Goal: Information Seeking & Learning: Learn about a topic

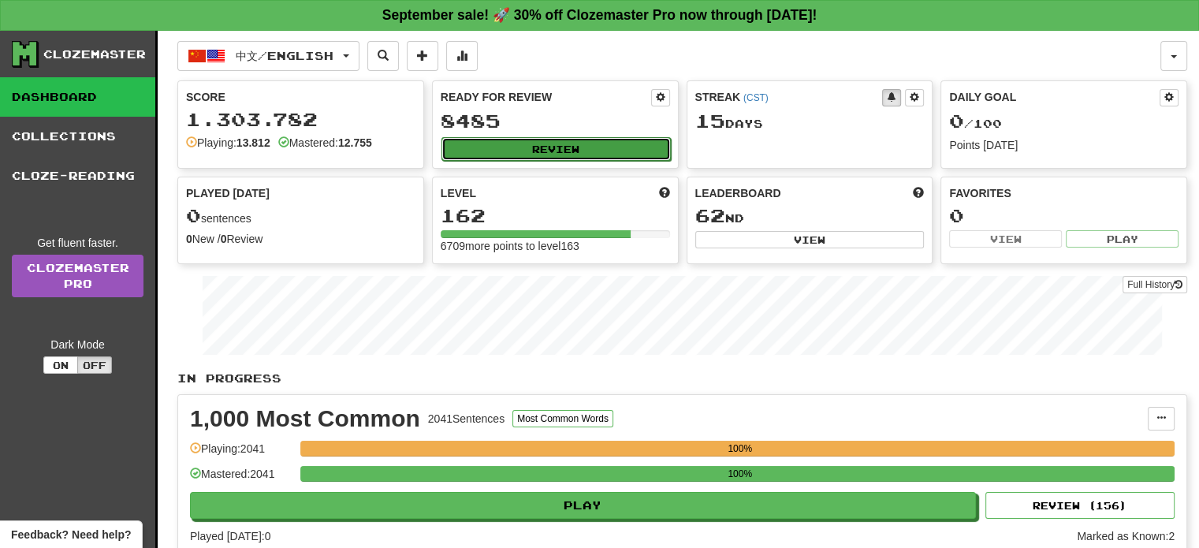
click at [533, 149] on button "Review" at bounding box center [556, 149] width 229 height 24
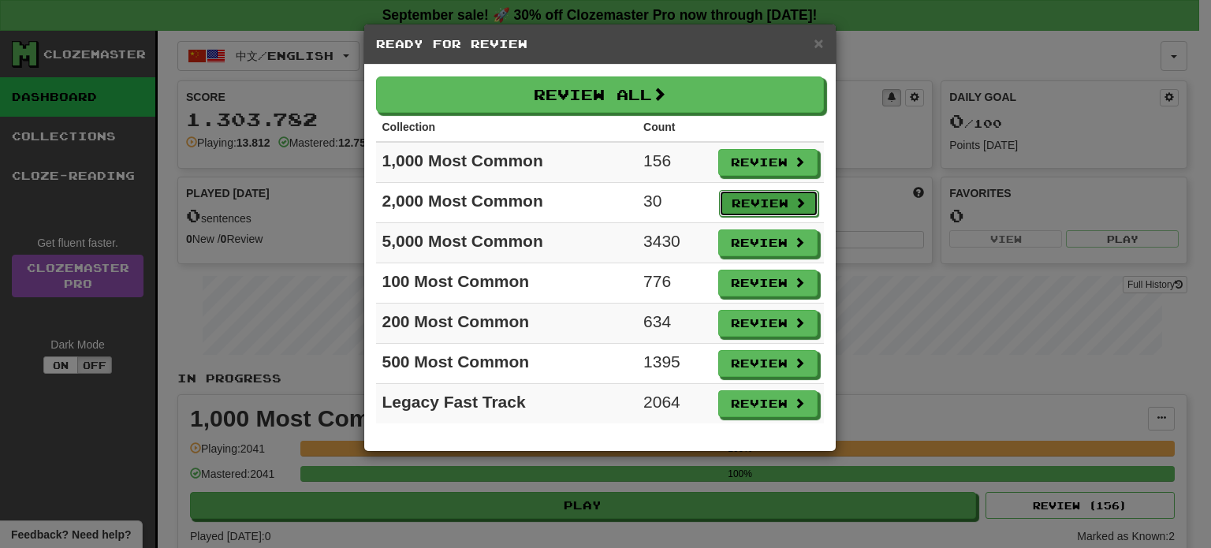
click at [755, 203] on button "Review" at bounding box center [768, 203] width 99 height 27
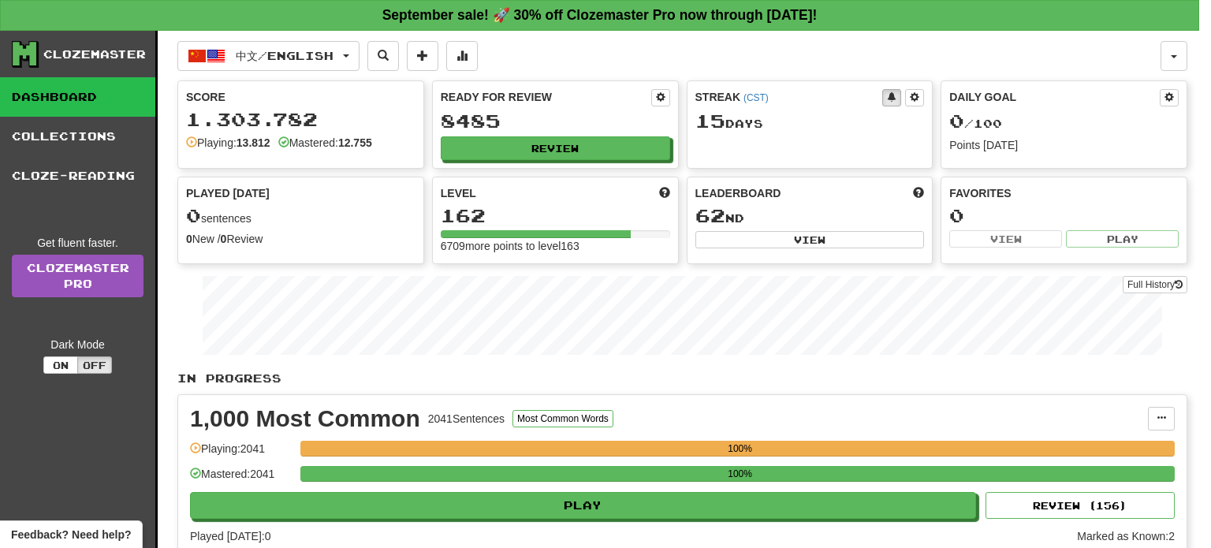
select select "**"
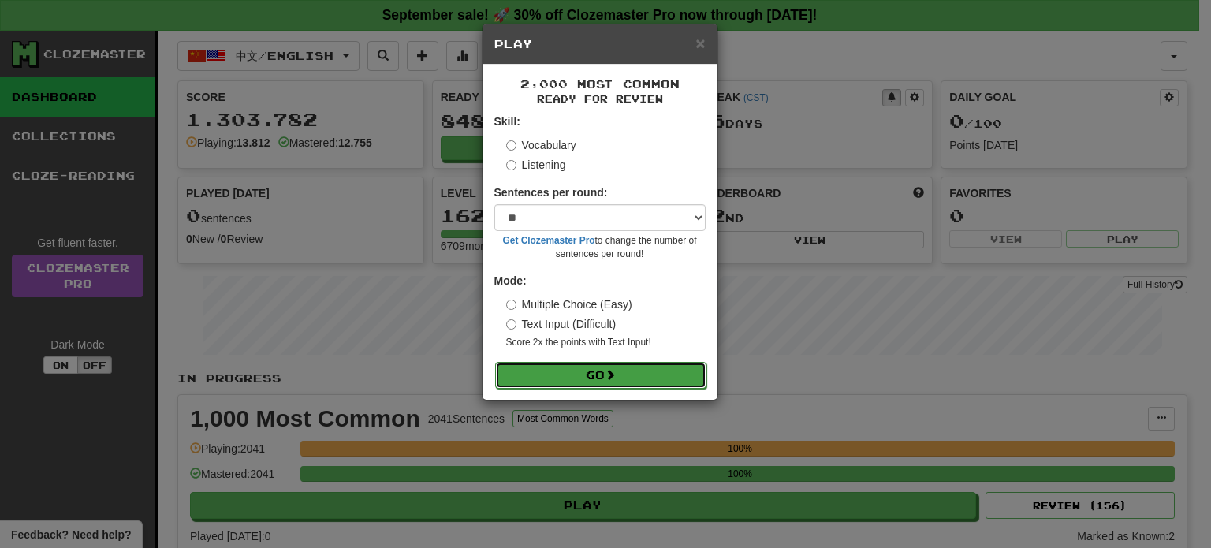
click at [650, 376] on button "Go" at bounding box center [600, 375] width 211 height 27
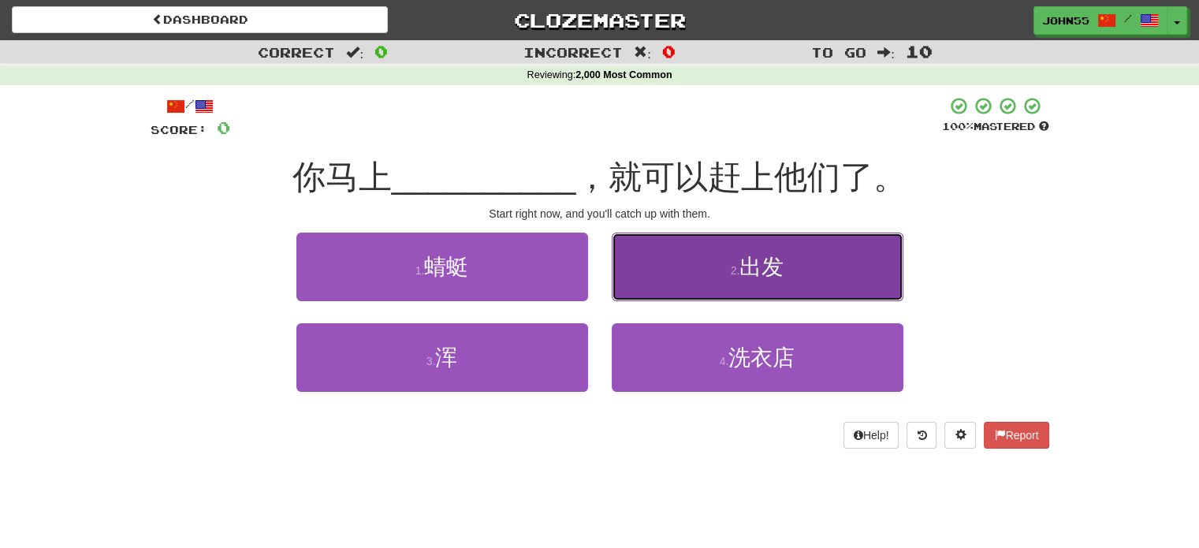
click at [744, 276] on span "出发" at bounding box center [762, 267] width 44 height 24
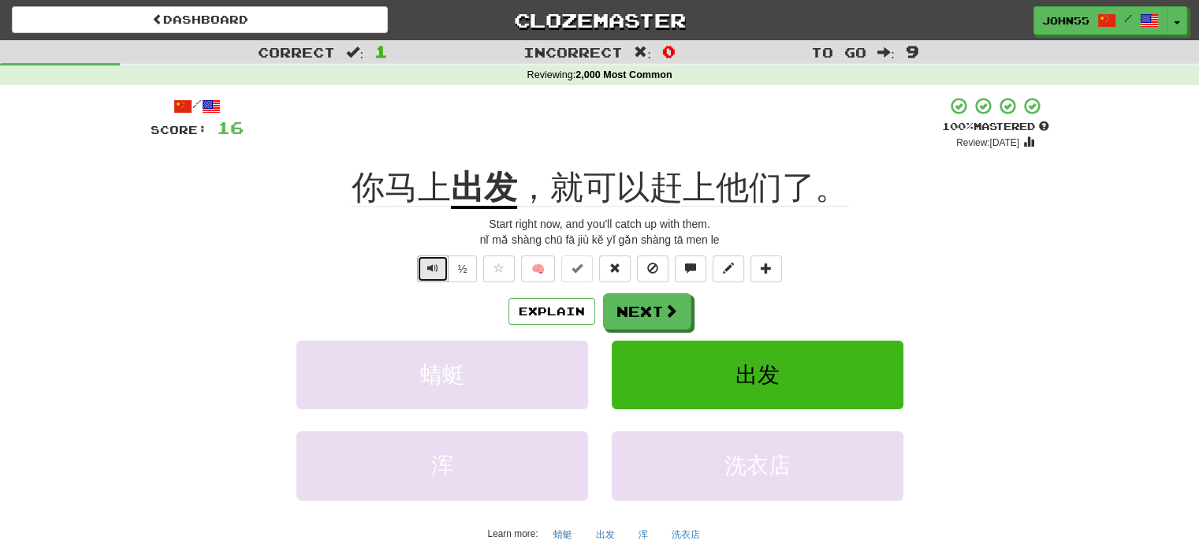
click at [430, 264] on span "Text-to-speech controls" at bounding box center [432, 268] width 11 height 11
click at [434, 278] on button "Text-to-speech controls" at bounding box center [433, 268] width 32 height 27
click at [423, 263] on button "Text-to-speech controls" at bounding box center [433, 268] width 32 height 27
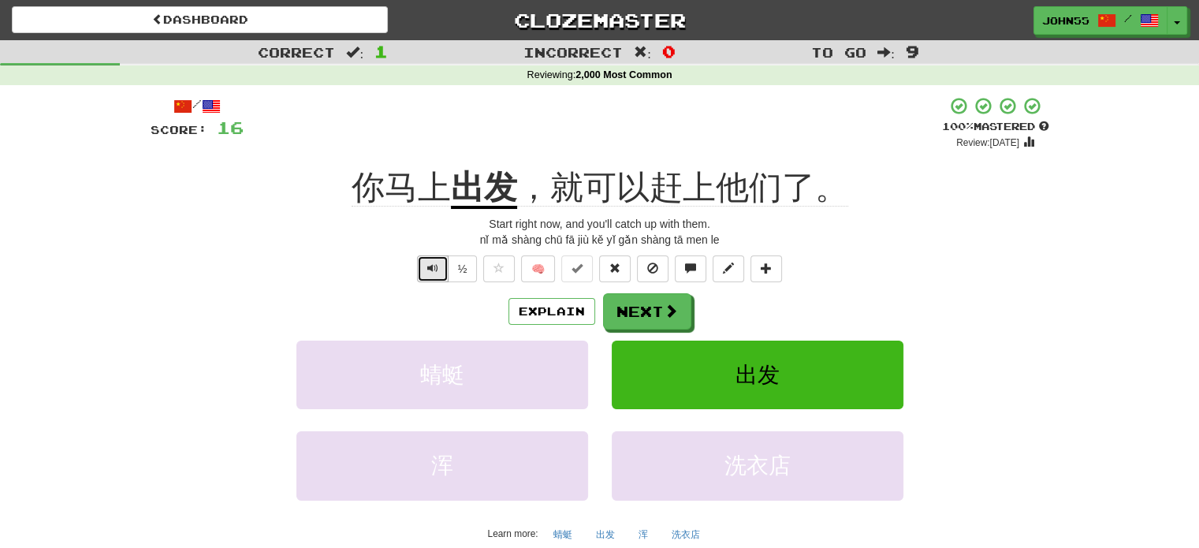
click at [429, 273] on span "Text-to-speech controls" at bounding box center [432, 268] width 11 height 11
click at [427, 261] on button "Text-to-speech controls" at bounding box center [433, 268] width 32 height 27
click at [658, 305] on button "Next" at bounding box center [648, 312] width 88 height 36
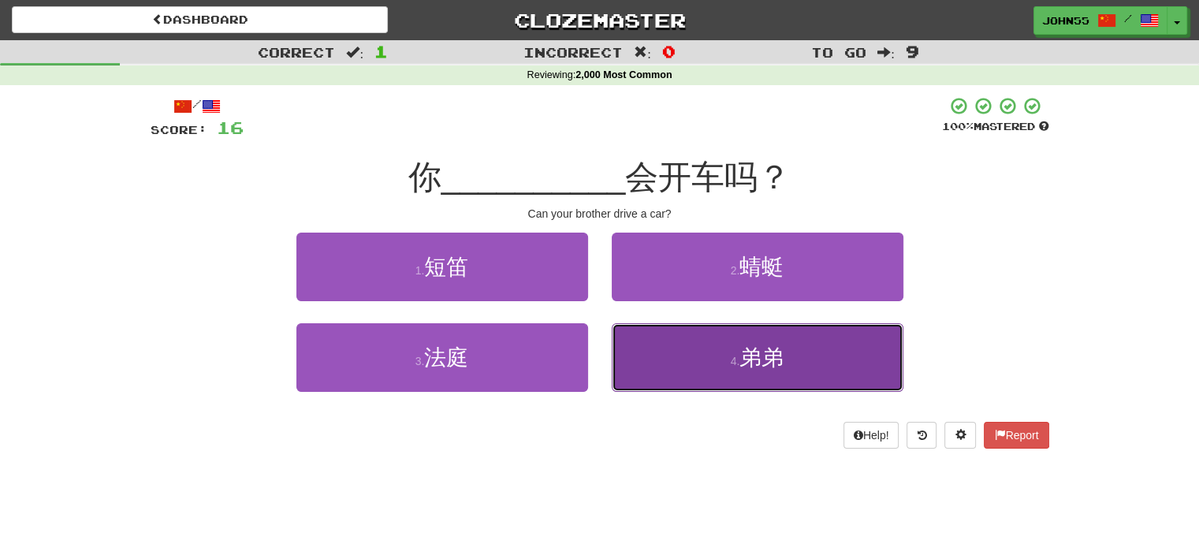
click at [710, 354] on button "4 . 弟弟" at bounding box center [758, 357] width 292 height 69
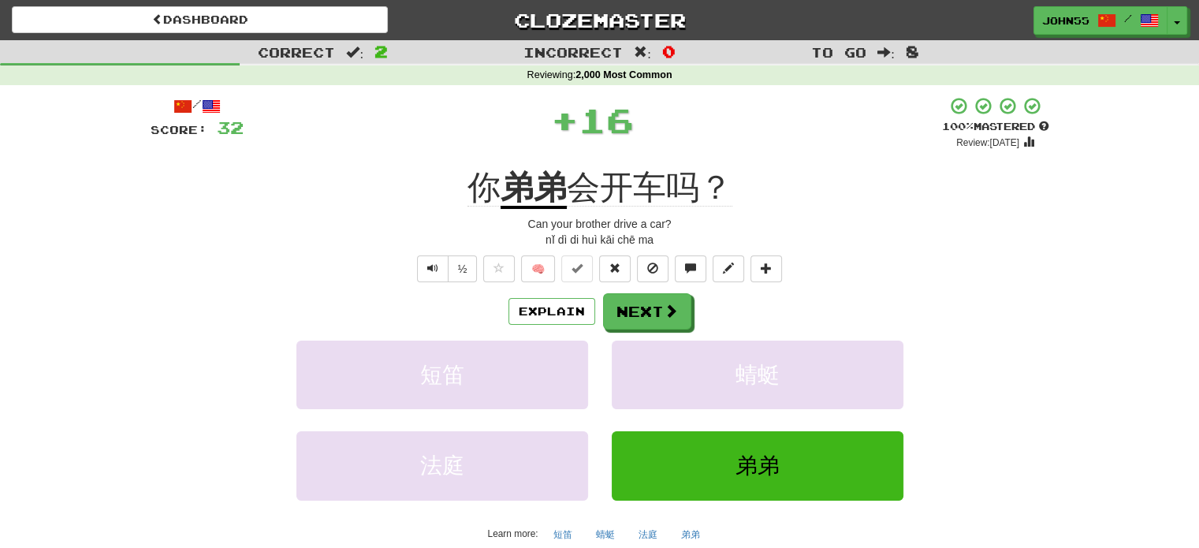
click at [412, 207] on div "你 弟弟 会开车吗？" at bounding box center [600, 187] width 899 height 43
click at [426, 263] on button "Text-to-speech controls" at bounding box center [433, 268] width 32 height 27
click at [437, 267] on span "Text-to-speech controls" at bounding box center [432, 268] width 11 height 11
click at [643, 307] on button "Next" at bounding box center [648, 312] width 88 height 36
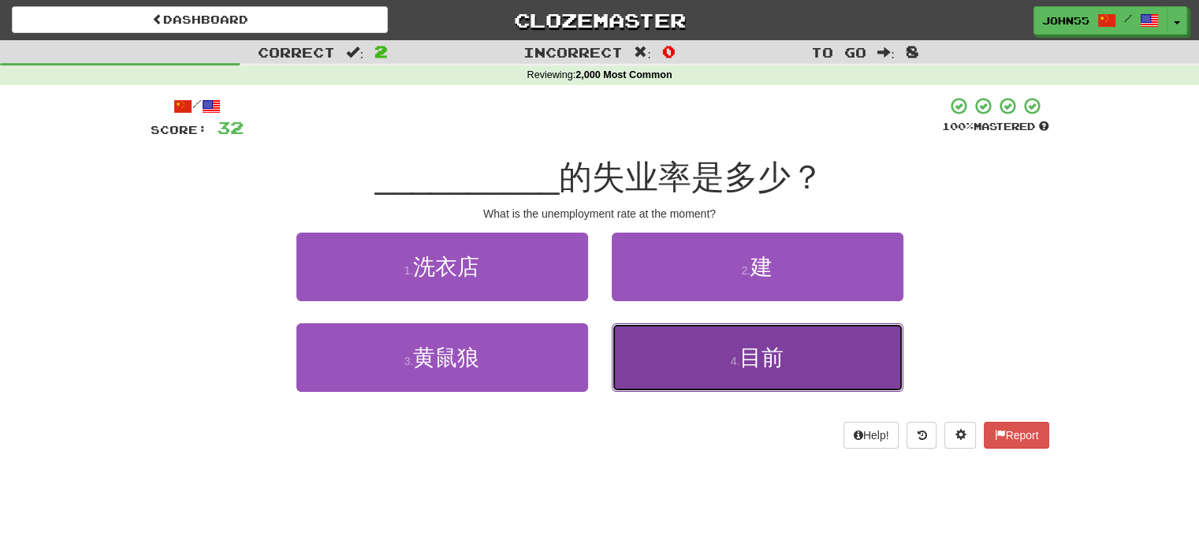
click at [661, 363] on button "4 . 目前" at bounding box center [758, 357] width 292 height 69
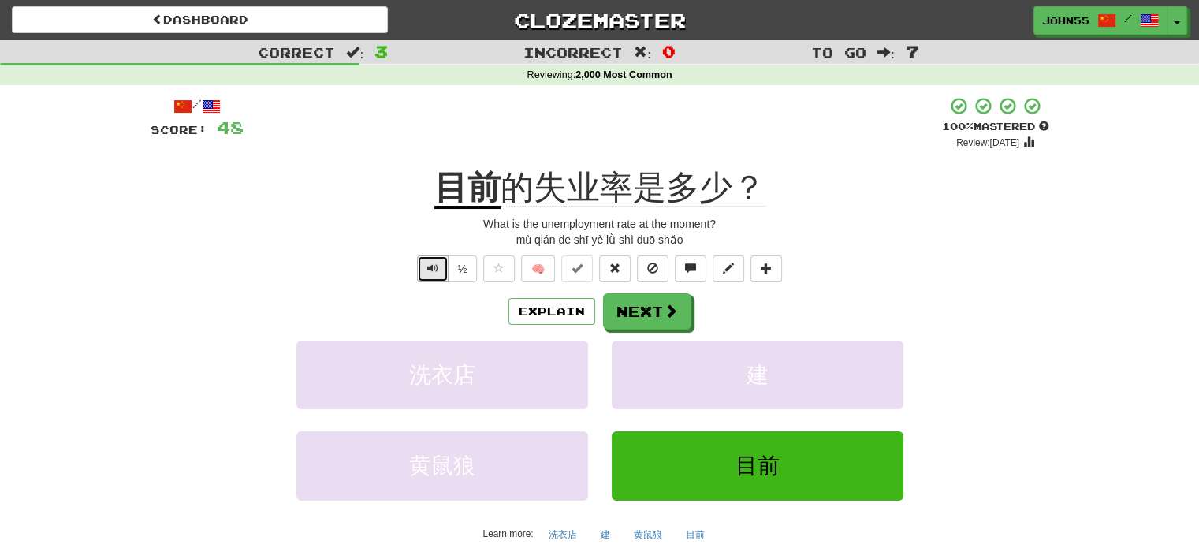
click at [438, 258] on button "Text-to-speech controls" at bounding box center [433, 268] width 32 height 27
click at [429, 263] on span "Text-to-speech controls" at bounding box center [432, 268] width 11 height 11
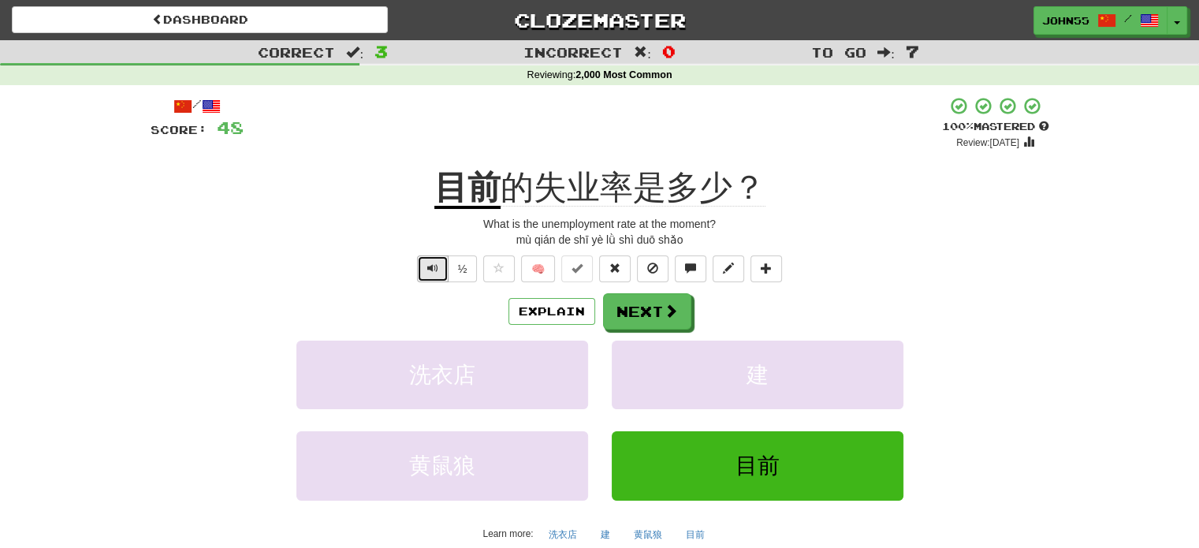
click at [429, 263] on span "Text-to-speech controls" at bounding box center [432, 268] width 11 height 11
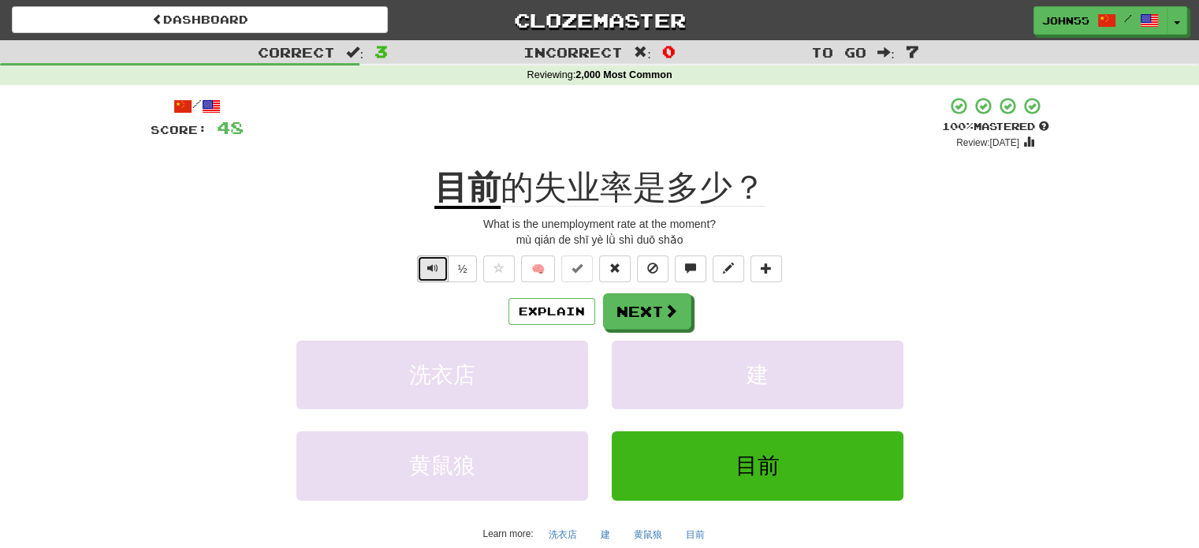
click at [429, 263] on span "Text-to-speech controls" at bounding box center [432, 268] width 11 height 11
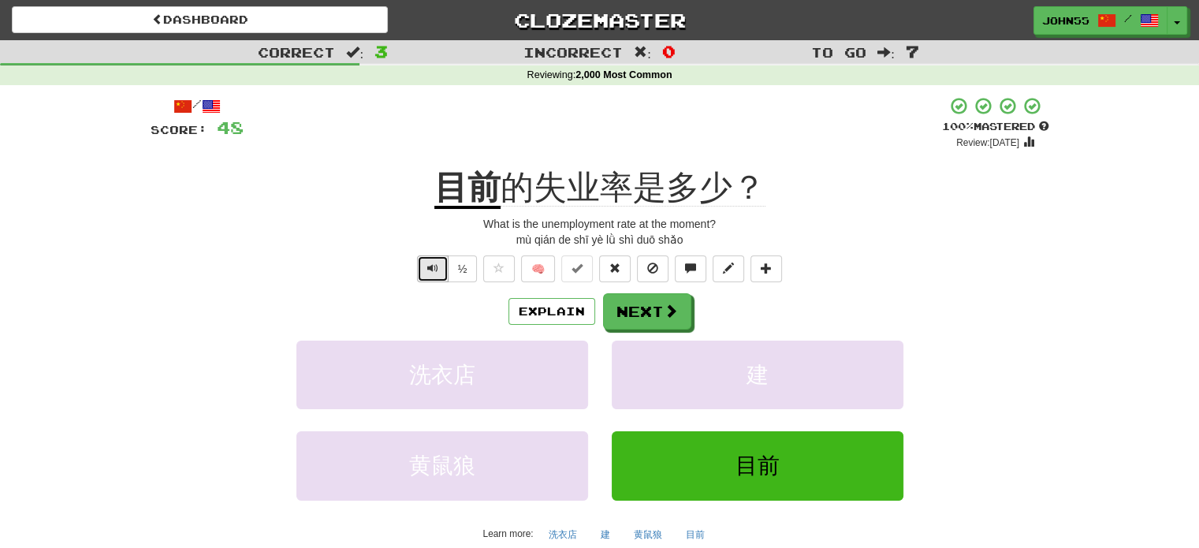
click at [429, 263] on span "Text-to-speech controls" at bounding box center [432, 268] width 11 height 11
click at [428, 271] on span "Text-to-speech controls" at bounding box center [432, 268] width 11 height 11
click at [647, 311] on button "Next" at bounding box center [648, 312] width 88 height 36
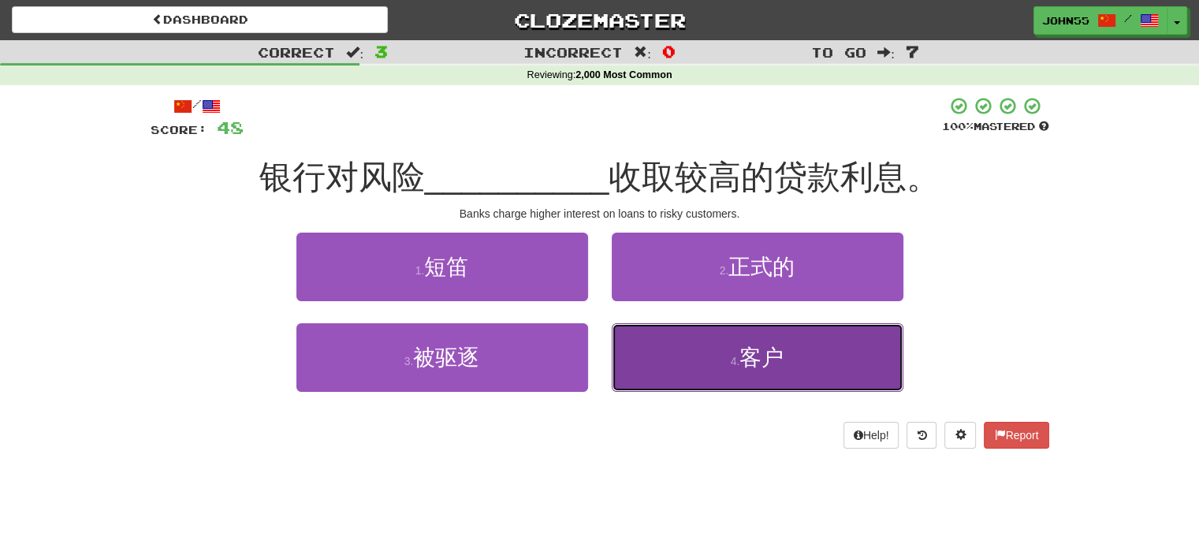
click at [757, 370] on button "4 . 客户" at bounding box center [758, 357] width 292 height 69
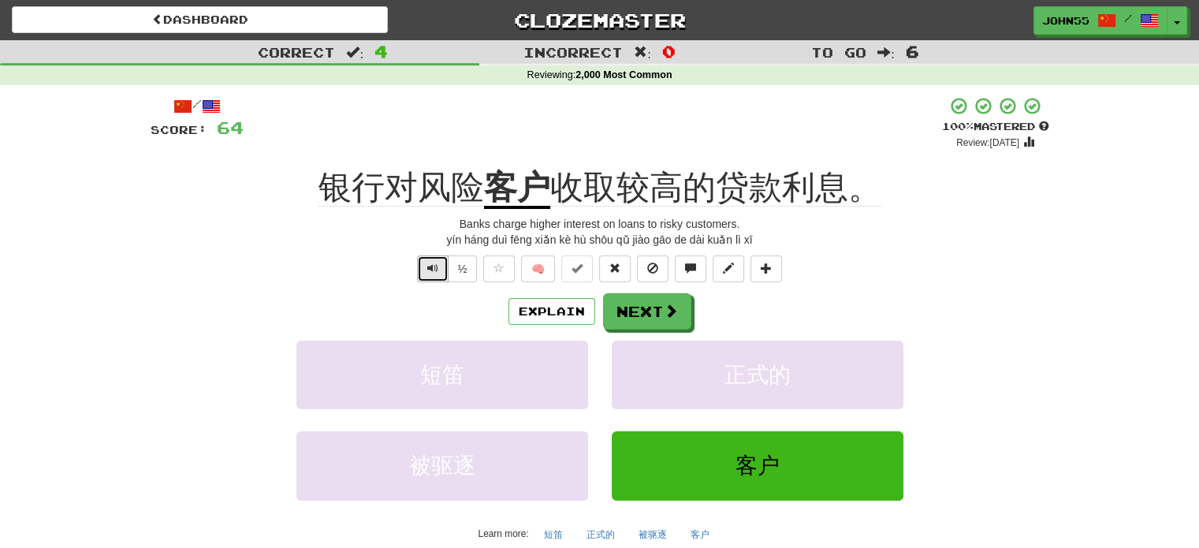
click at [440, 270] on button "Text-to-speech controls" at bounding box center [433, 268] width 32 height 27
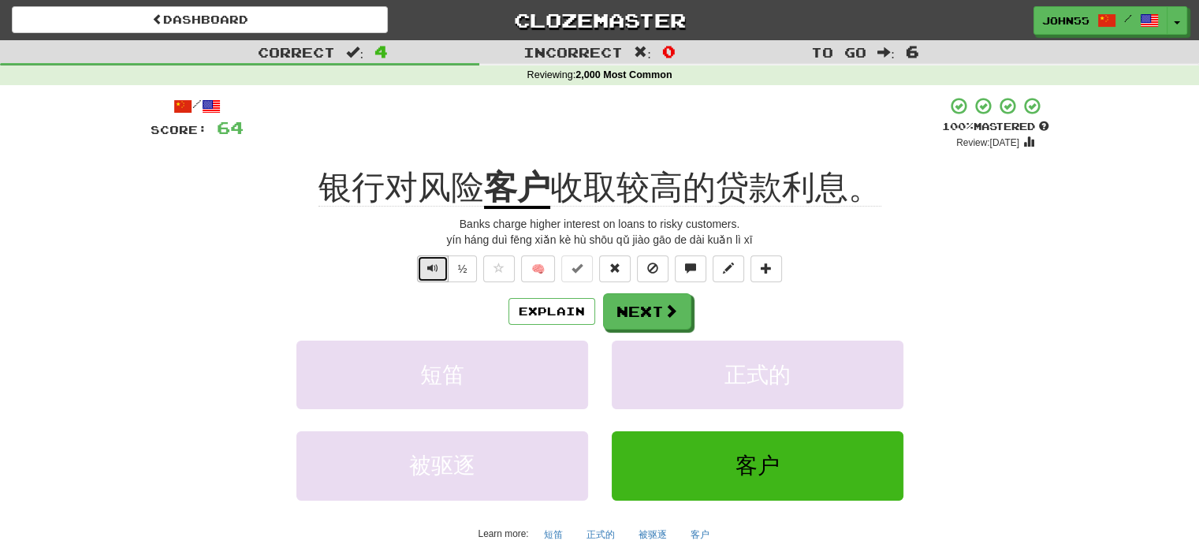
click at [440, 270] on button "Text-to-speech controls" at bounding box center [433, 268] width 32 height 27
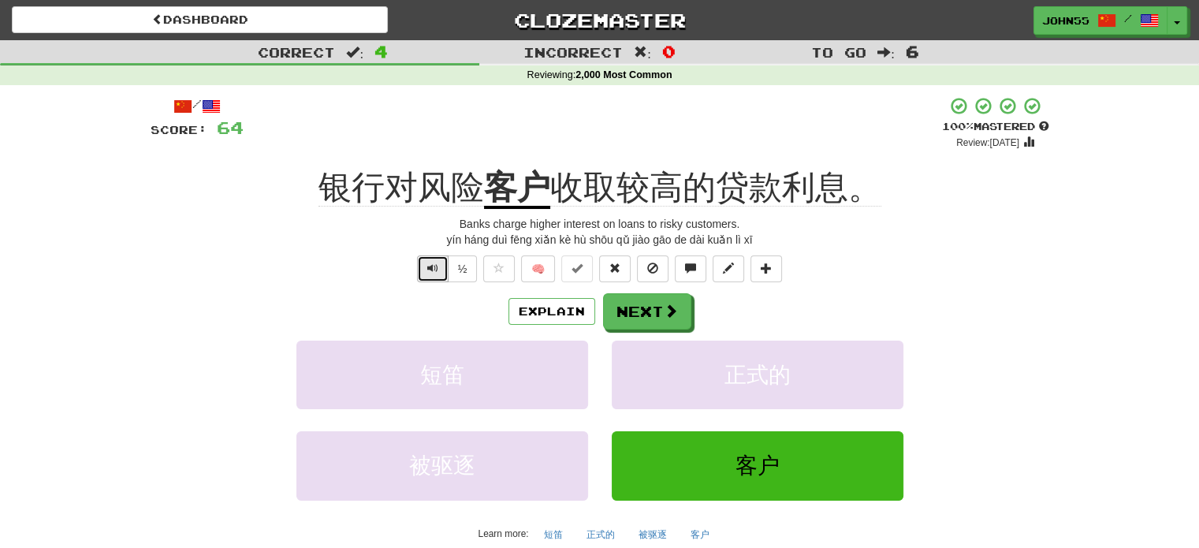
click at [434, 270] on span "Text-to-speech controls" at bounding box center [432, 268] width 11 height 11
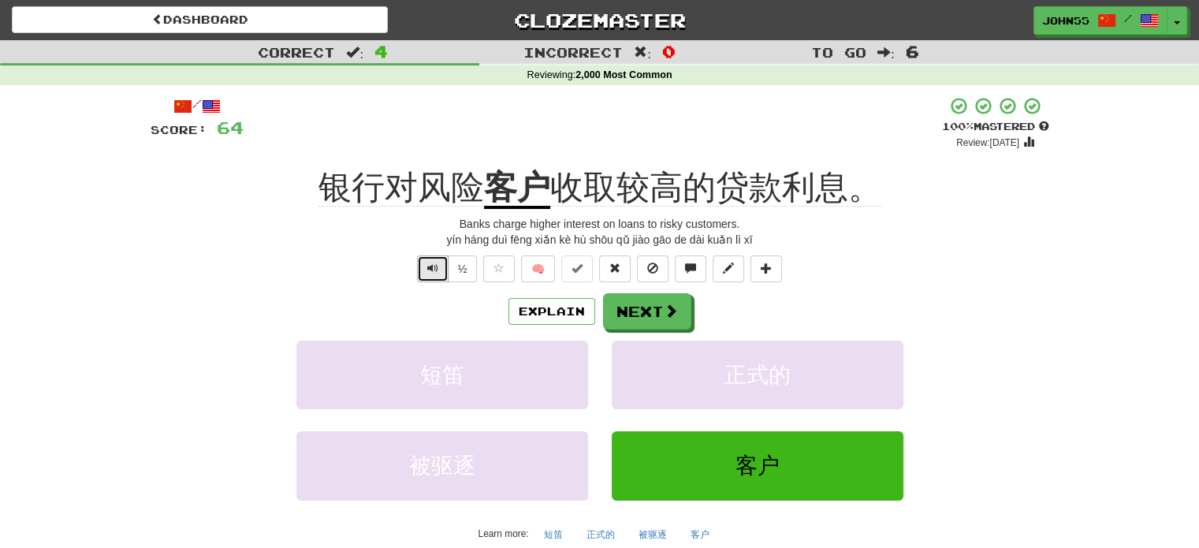
click at [434, 270] on span "Text-to-speech controls" at bounding box center [432, 268] width 11 height 11
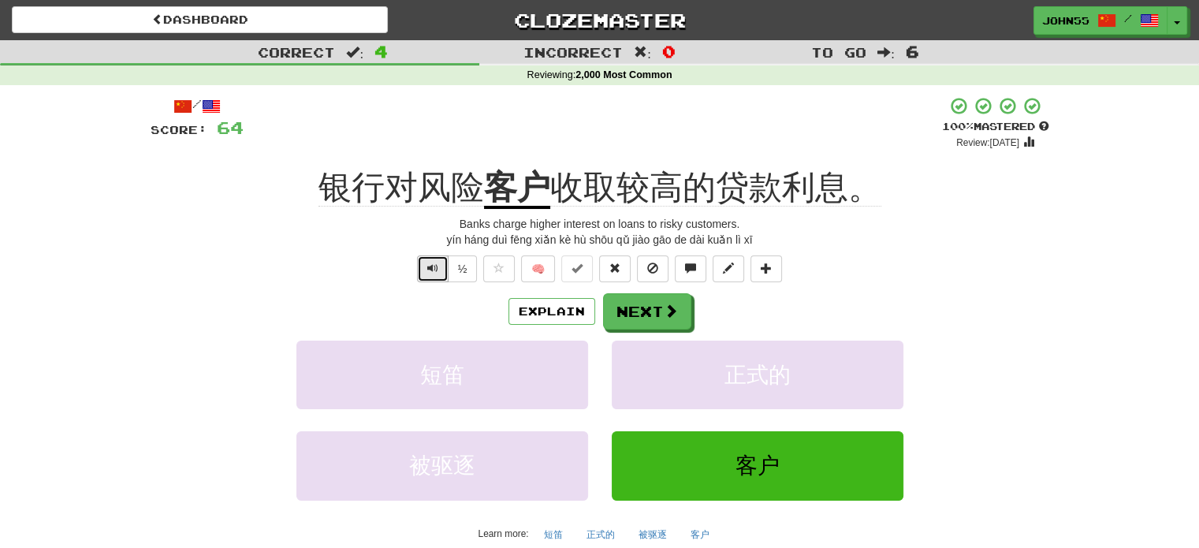
click at [434, 270] on span "Text-to-speech controls" at bounding box center [432, 268] width 11 height 11
click at [438, 264] on span "Text-to-speech controls" at bounding box center [432, 268] width 11 height 11
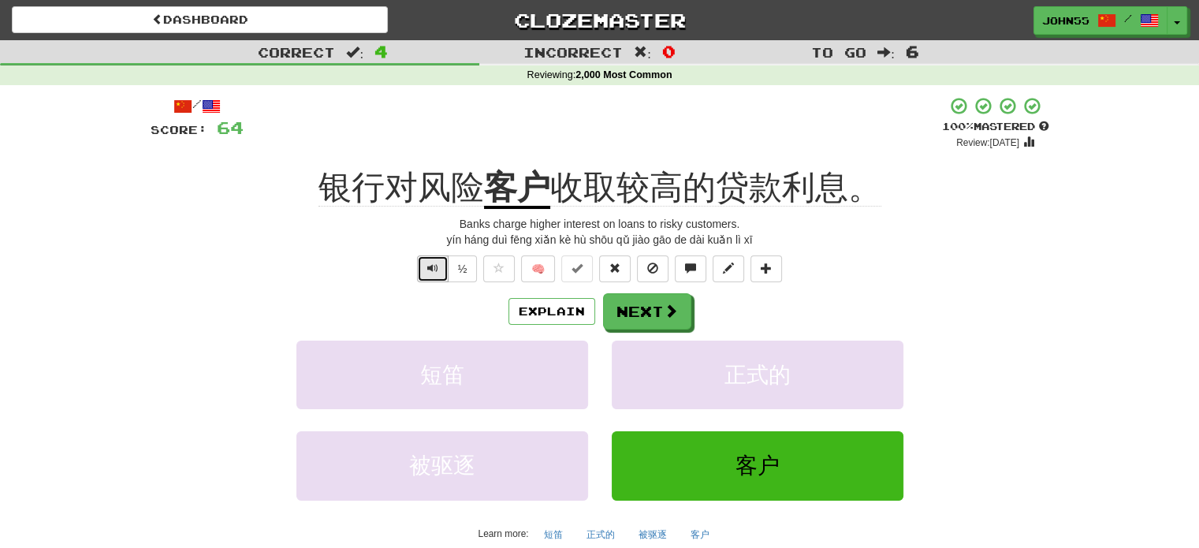
click at [438, 264] on span "Text-to-speech controls" at bounding box center [432, 268] width 11 height 11
click at [647, 315] on button "Next" at bounding box center [648, 312] width 88 height 36
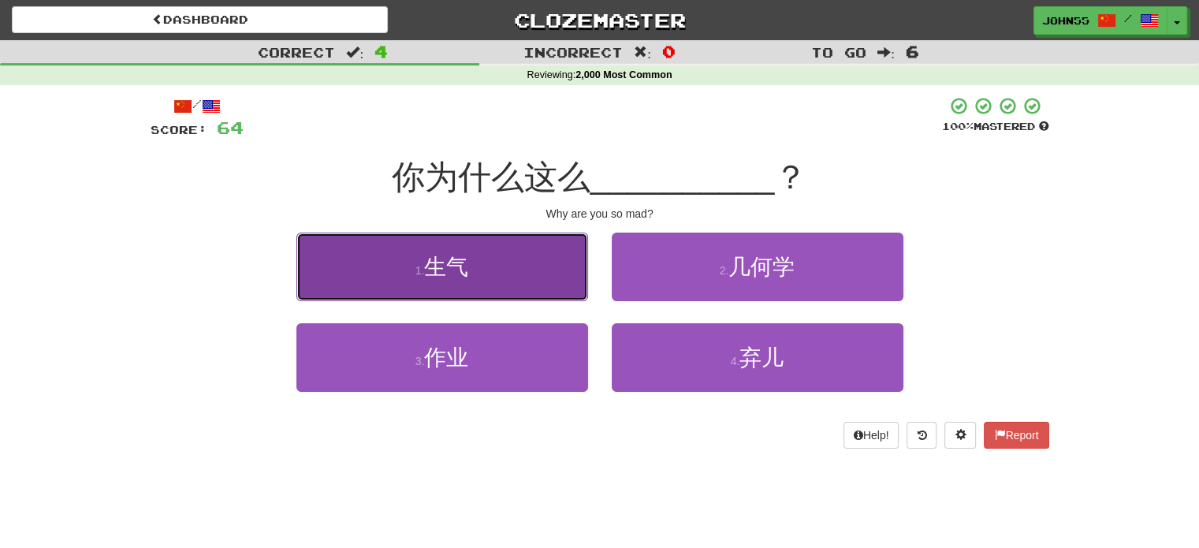
click at [478, 300] on button "1 . 生气" at bounding box center [442, 267] width 292 height 69
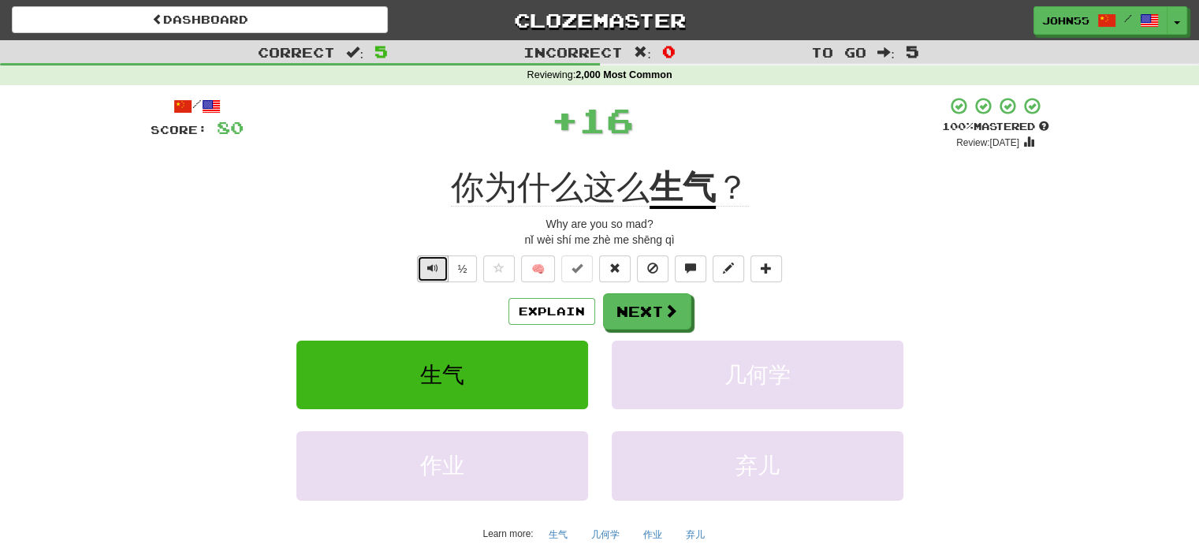
click at [432, 265] on span "Text-to-speech controls" at bounding box center [432, 268] width 11 height 11
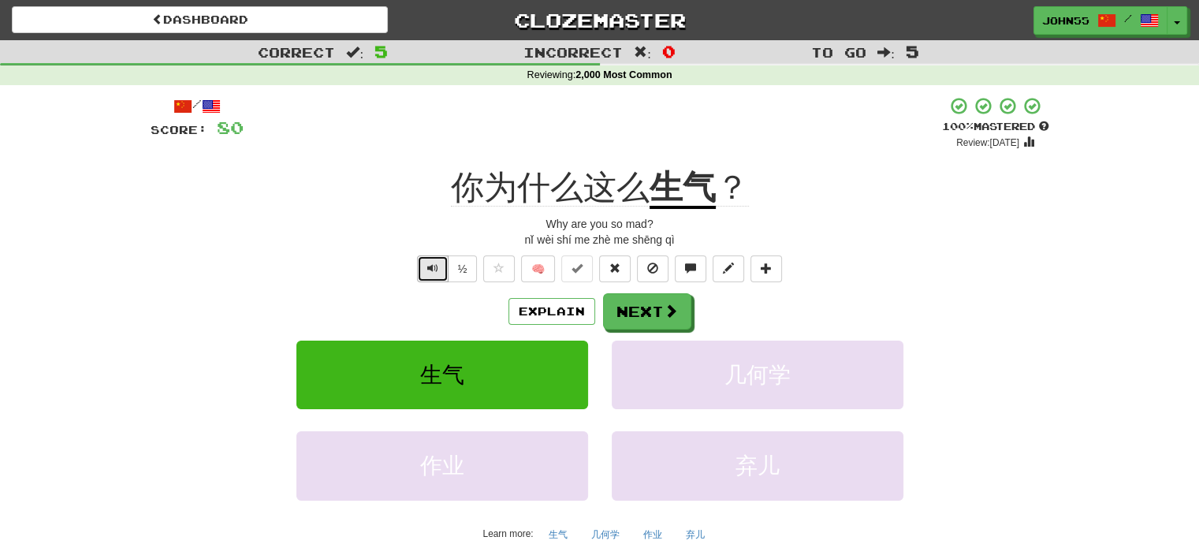
click at [432, 264] on span "Text-to-speech controls" at bounding box center [432, 268] width 11 height 11
click at [631, 318] on button "Next" at bounding box center [648, 312] width 88 height 36
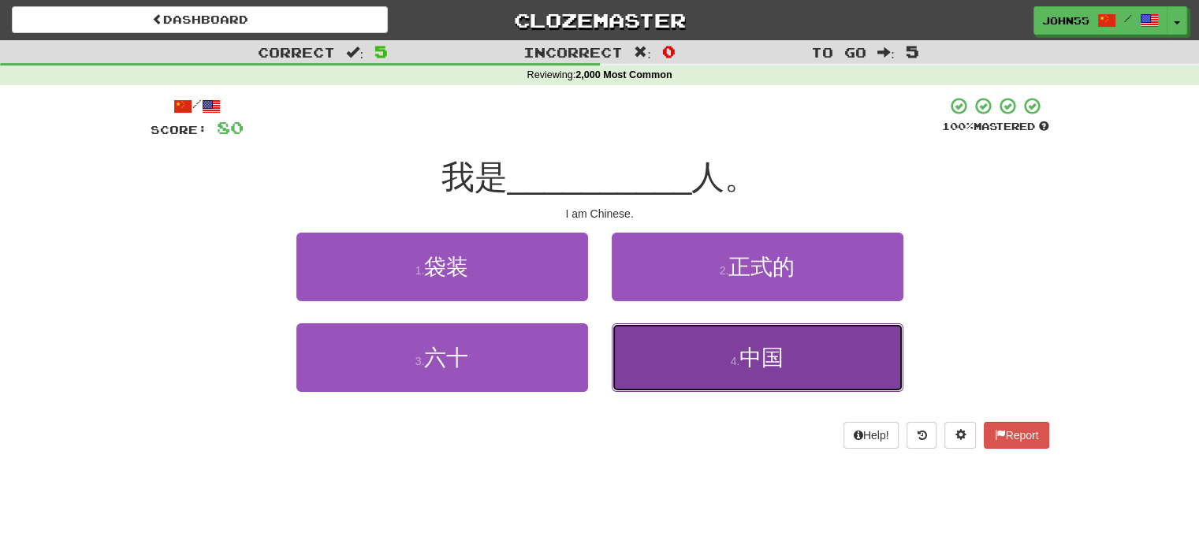
click at [691, 366] on button "4 . 中国" at bounding box center [758, 357] width 292 height 69
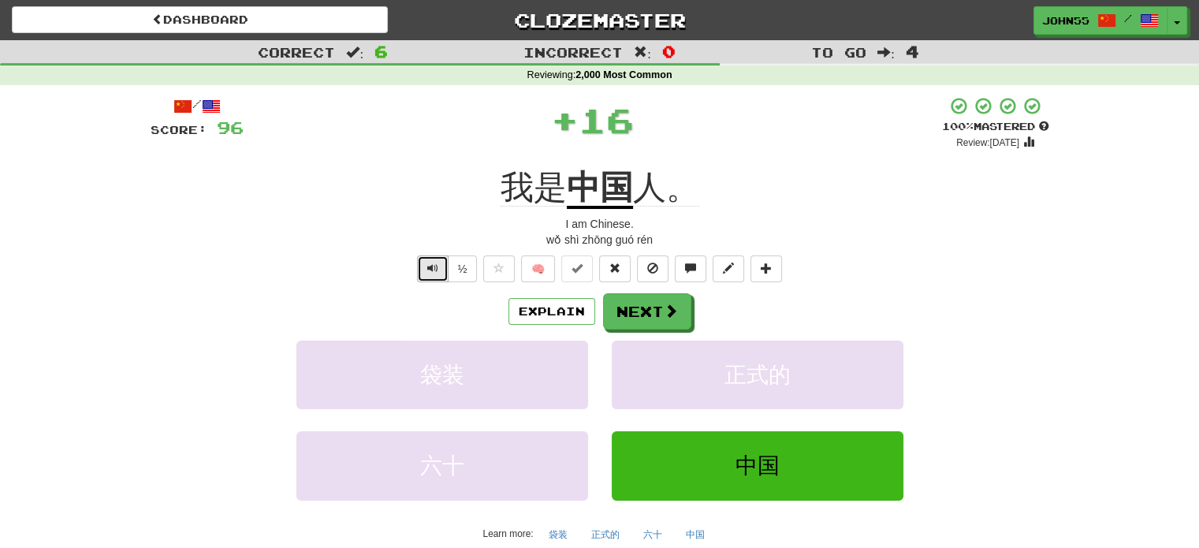
click at [438, 275] on button "Text-to-speech controls" at bounding box center [433, 268] width 32 height 27
click at [654, 315] on button "Next" at bounding box center [648, 312] width 88 height 36
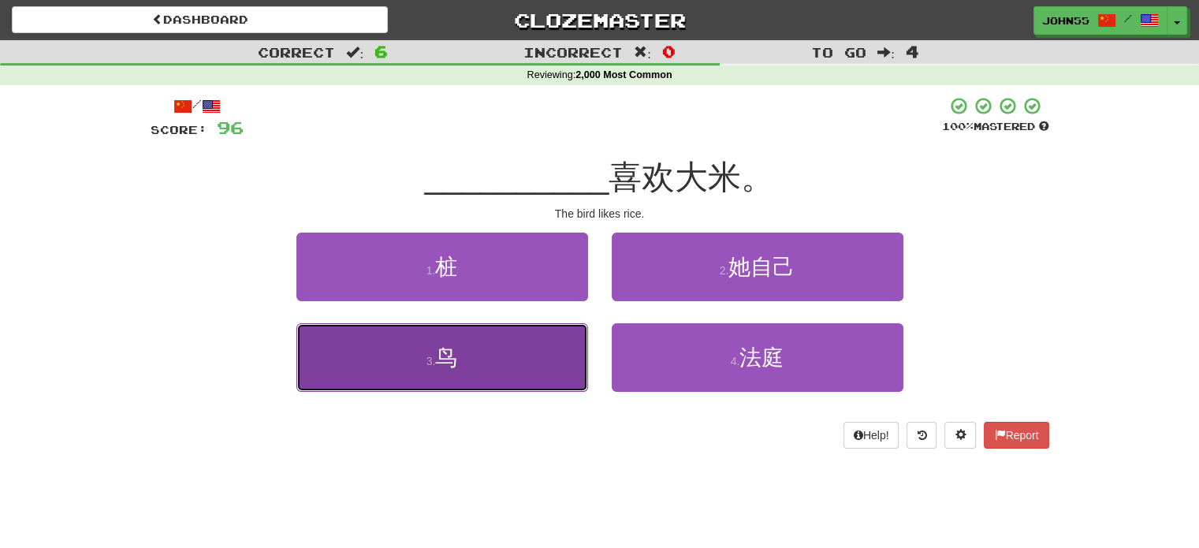
click at [474, 341] on button "3 . 鸟" at bounding box center [442, 357] width 292 height 69
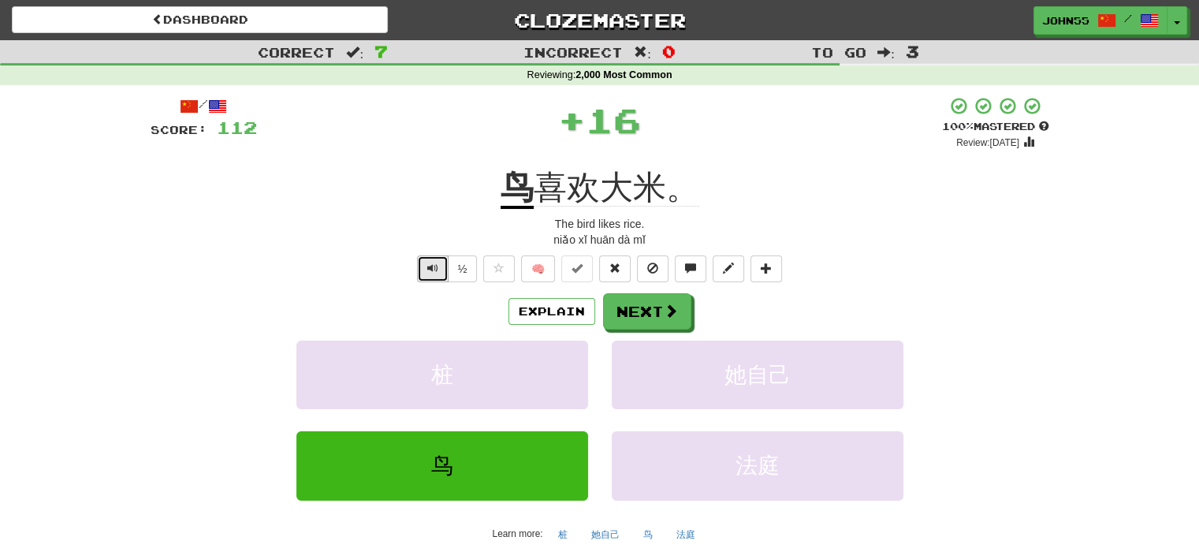
click at [423, 267] on button "Text-to-speech controls" at bounding box center [433, 268] width 32 height 27
click at [671, 304] on span at bounding box center [672, 311] width 14 height 14
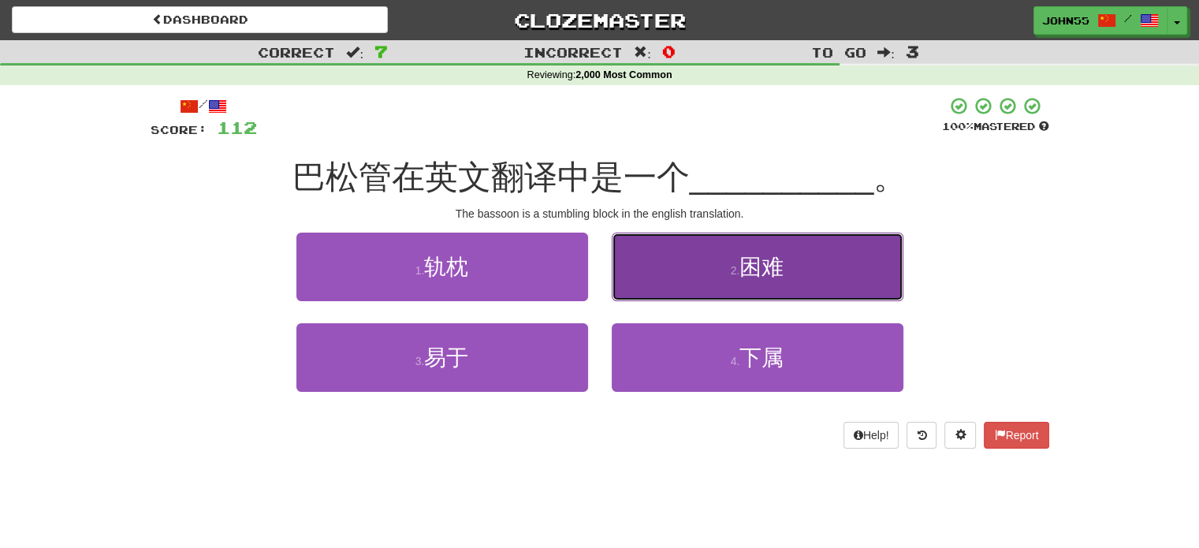
click at [702, 286] on button "2 . 困难" at bounding box center [758, 267] width 292 height 69
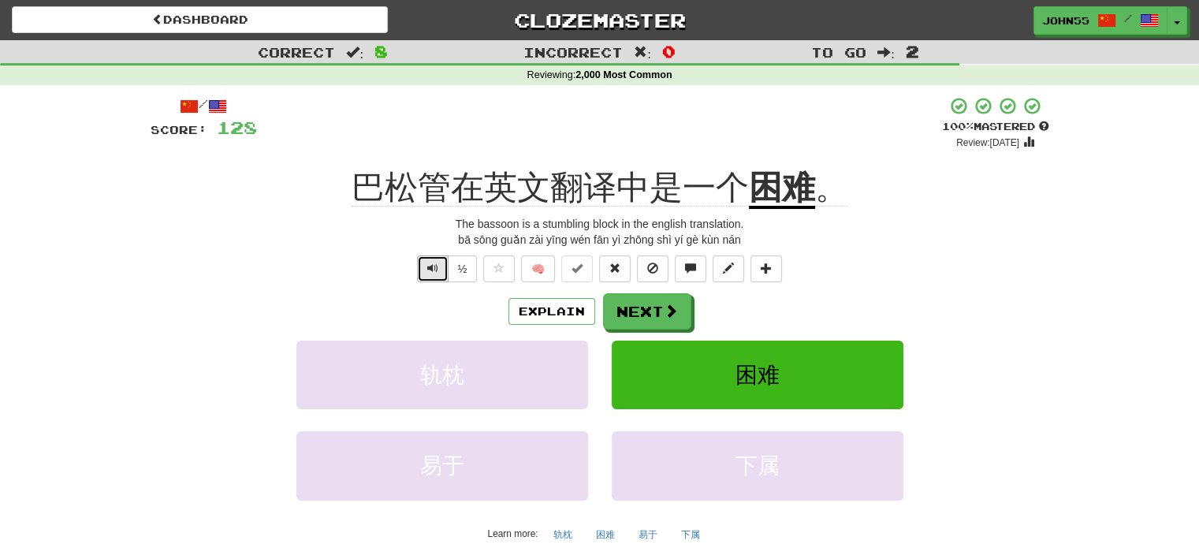
click at [425, 263] on button "Text-to-speech controls" at bounding box center [433, 268] width 32 height 27
click at [647, 321] on button "Next" at bounding box center [648, 312] width 88 height 36
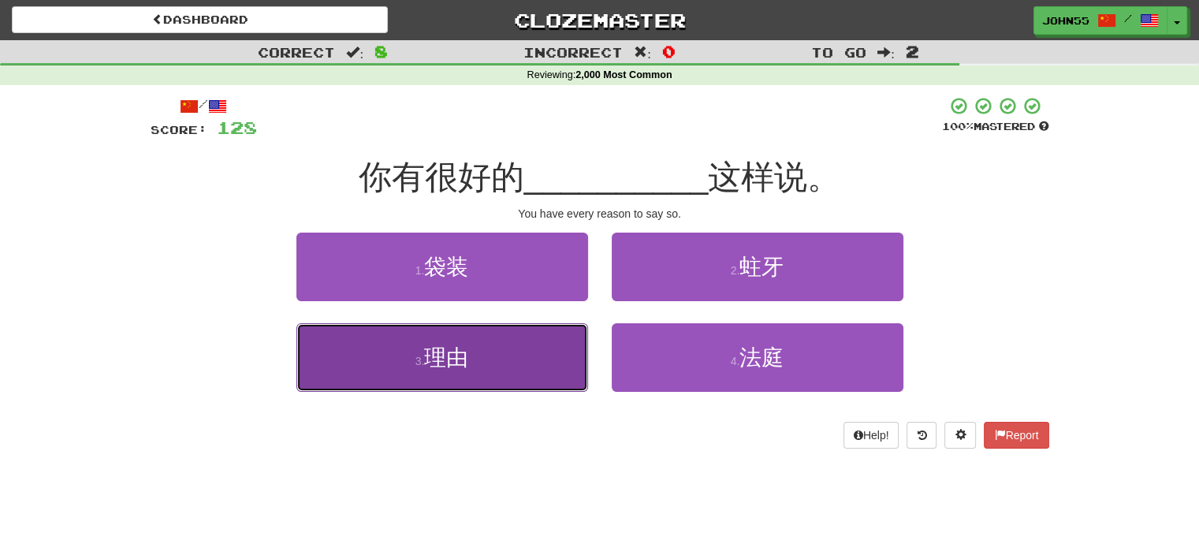
click at [483, 362] on button "3 . 理由" at bounding box center [442, 357] width 292 height 69
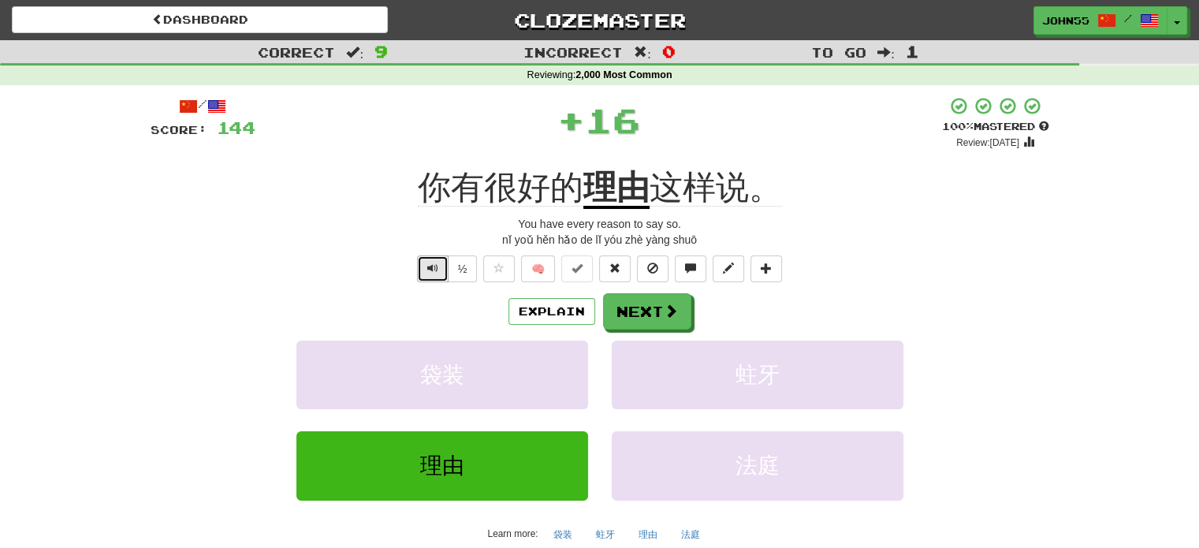
click at [431, 278] on button "Text-to-speech controls" at bounding box center [433, 268] width 32 height 27
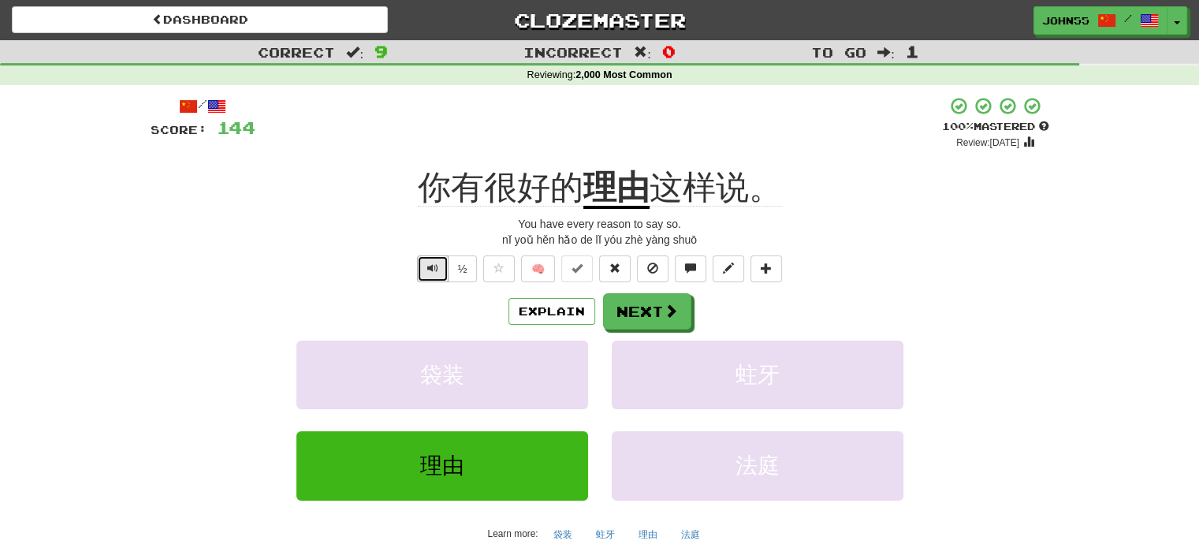
click at [431, 278] on button "Text-to-speech controls" at bounding box center [433, 268] width 32 height 27
click at [643, 319] on button "Next" at bounding box center [648, 312] width 88 height 36
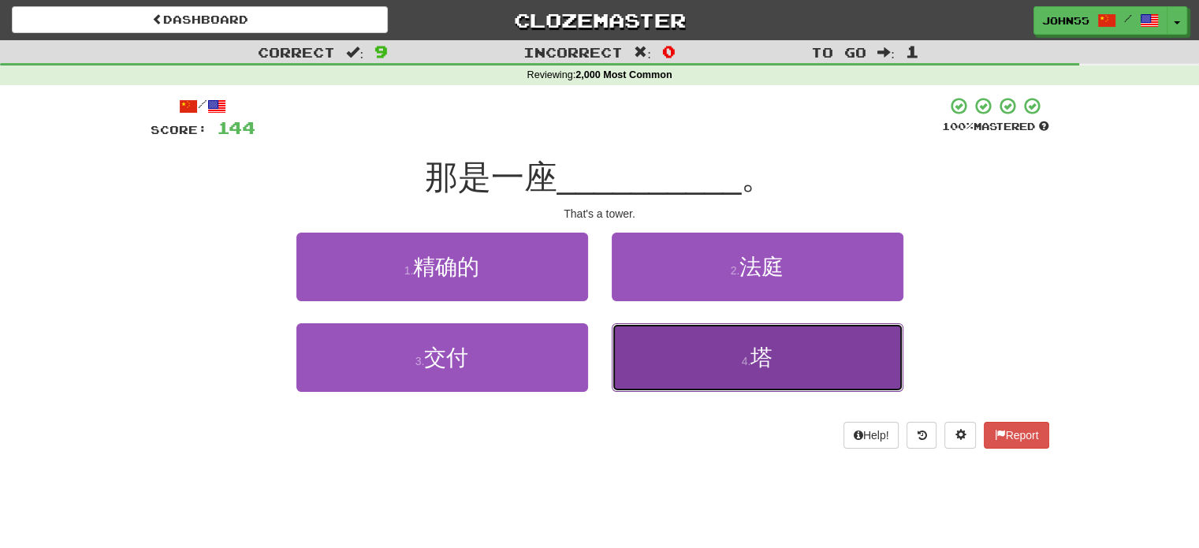
click at [665, 343] on button "4 . 塔" at bounding box center [758, 357] width 292 height 69
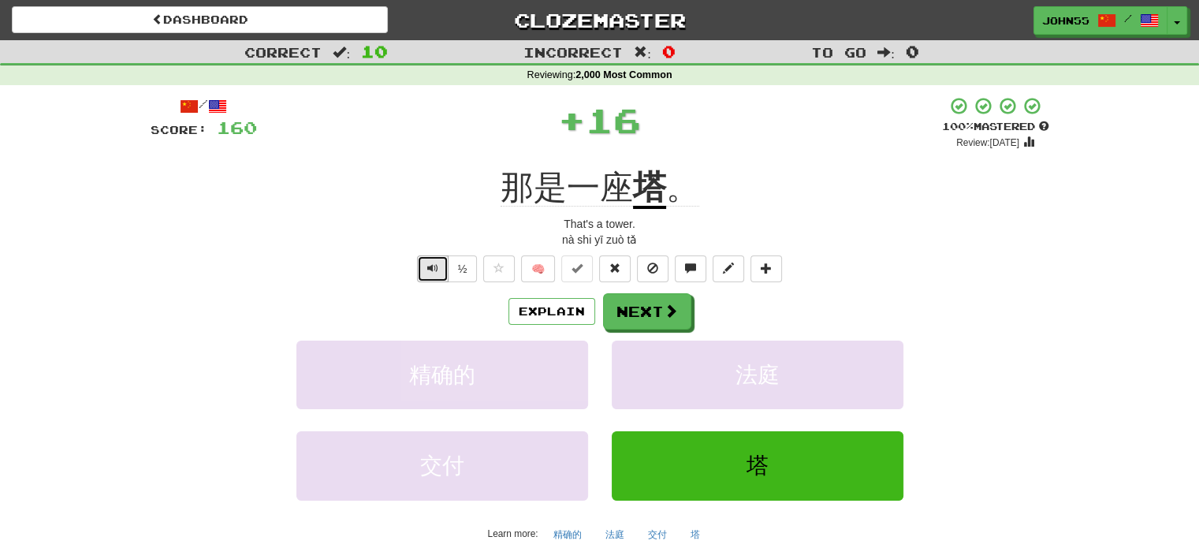
click at [430, 277] on button "Text-to-speech controls" at bounding box center [433, 268] width 32 height 27
click at [639, 305] on button "Next" at bounding box center [648, 312] width 88 height 36
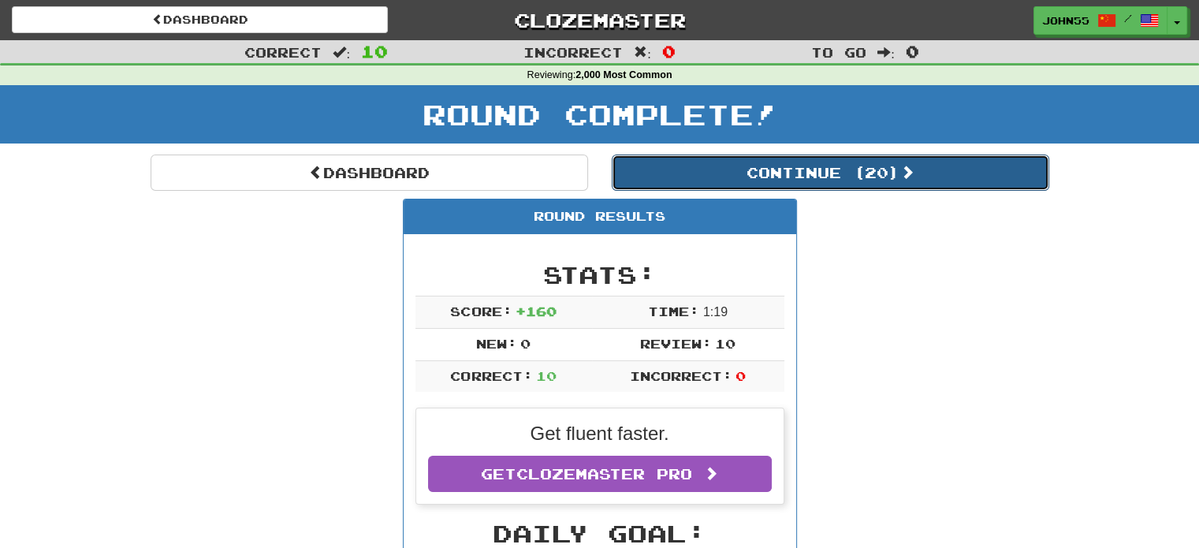
click at [766, 180] on button "Continue ( 20 )" at bounding box center [831, 173] width 438 height 36
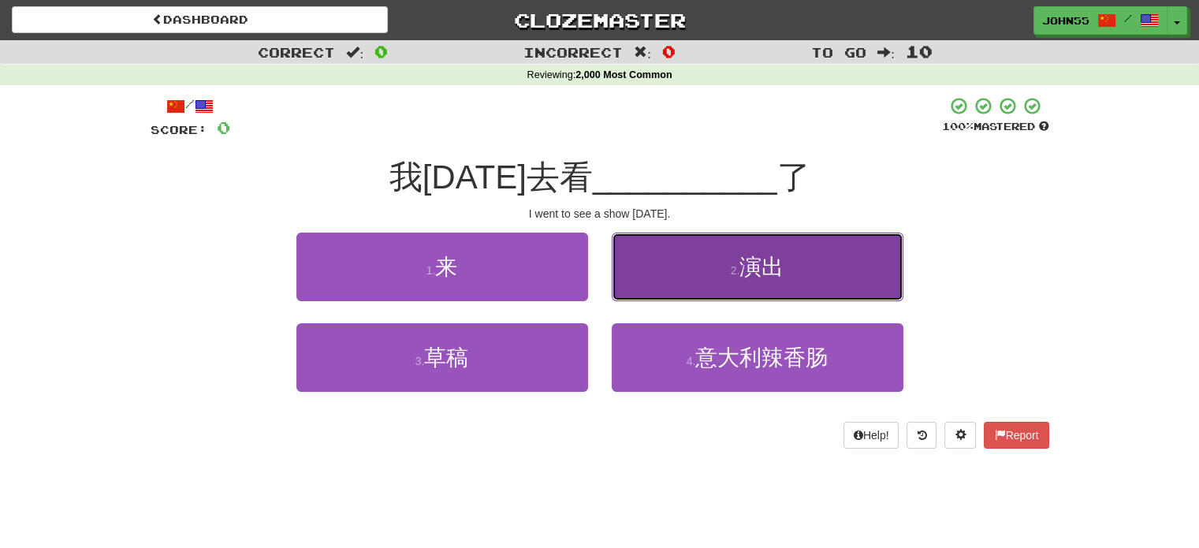
click at [736, 274] on small "2 ." at bounding box center [735, 270] width 9 height 13
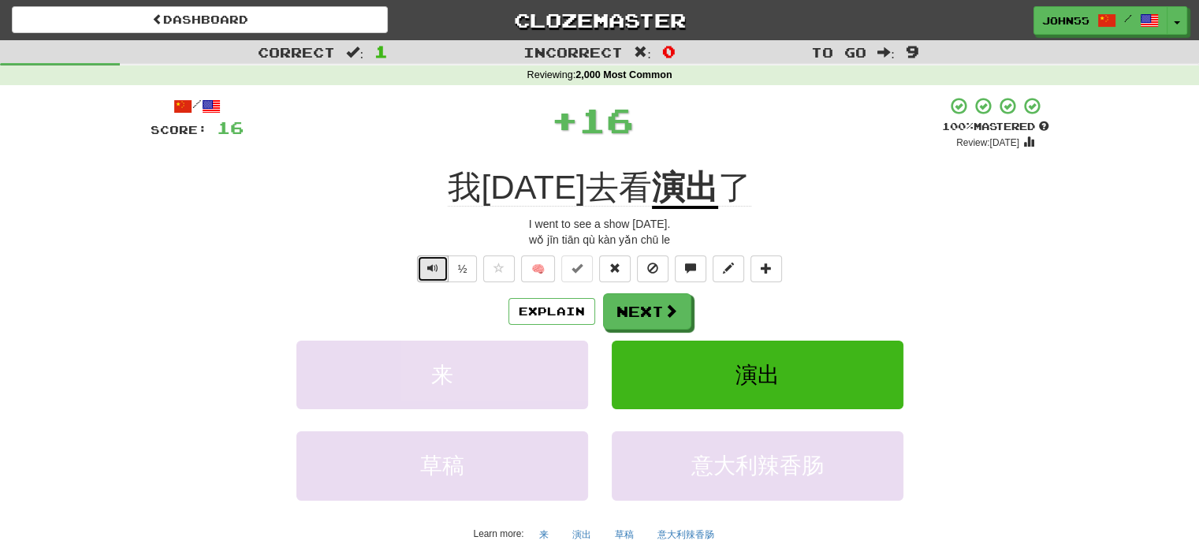
click at [432, 268] on span "Text-to-speech controls" at bounding box center [432, 268] width 11 height 11
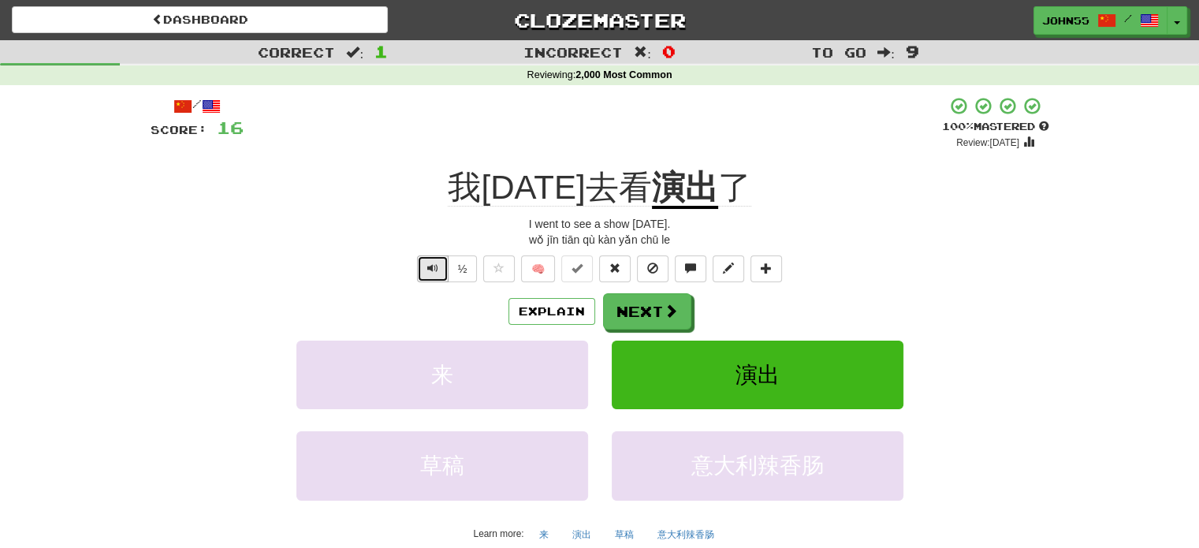
click at [432, 268] on span "Text-to-speech controls" at bounding box center [432, 268] width 11 height 11
click at [647, 313] on button "Next" at bounding box center [648, 312] width 88 height 36
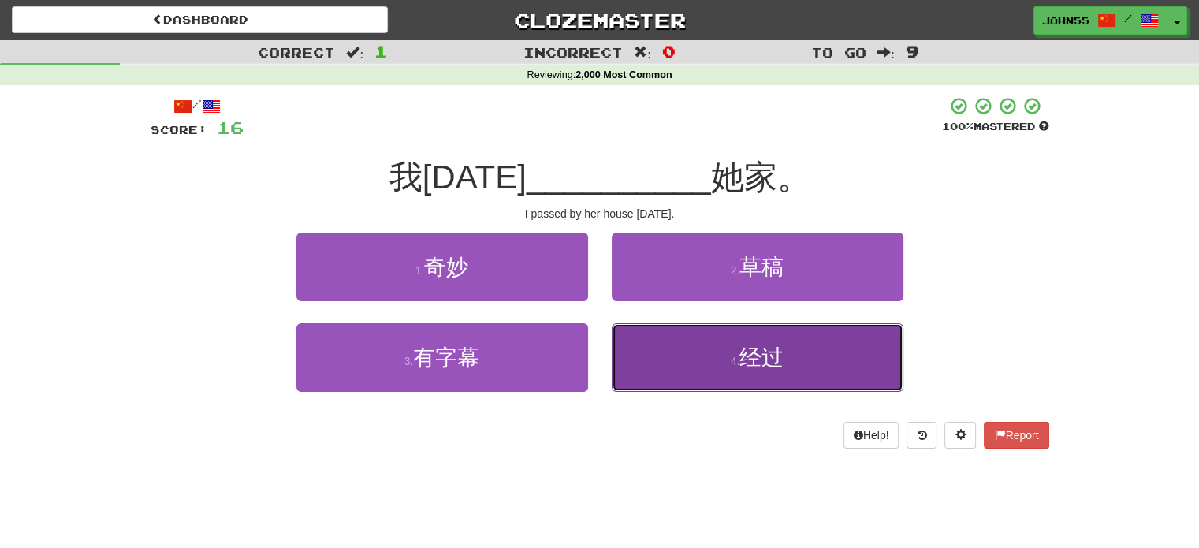
click at [720, 337] on button "4 . 经过" at bounding box center [758, 357] width 292 height 69
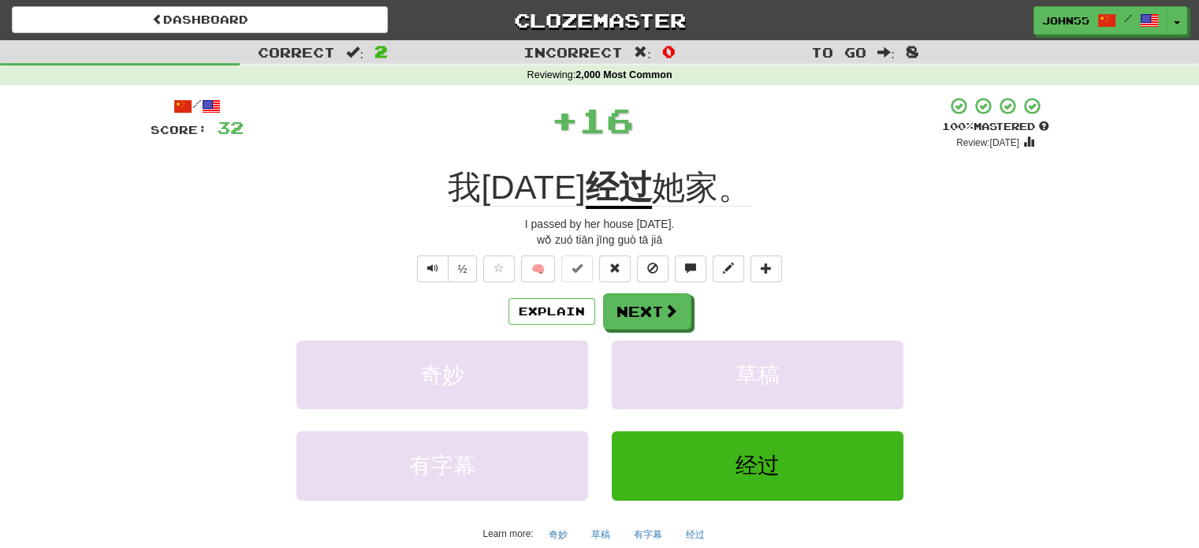
click at [423, 282] on div "/ Score: 32 + 16 100 % Mastered Review: [DATE] 我[DATE] 经过 她家。 I passed by her h…" at bounding box center [600, 351] width 899 height 510
click at [432, 267] on span "Text-to-speech controls" at bounding box center [432, 268] width 11 height 11
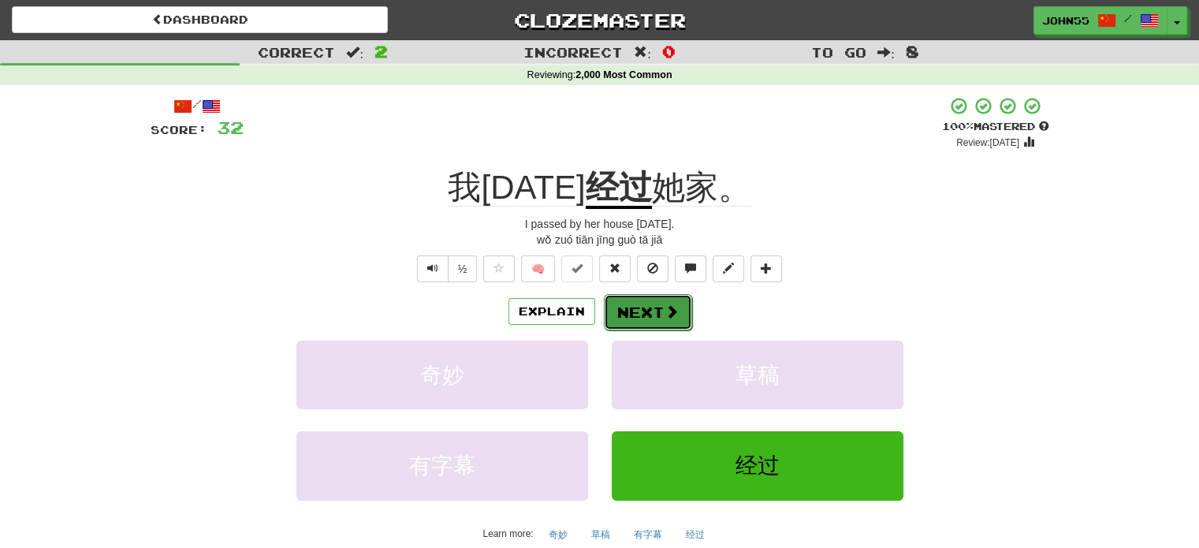
click at [639, 310] on button "Next" at bounding box center [648, 312] width 88 height 36
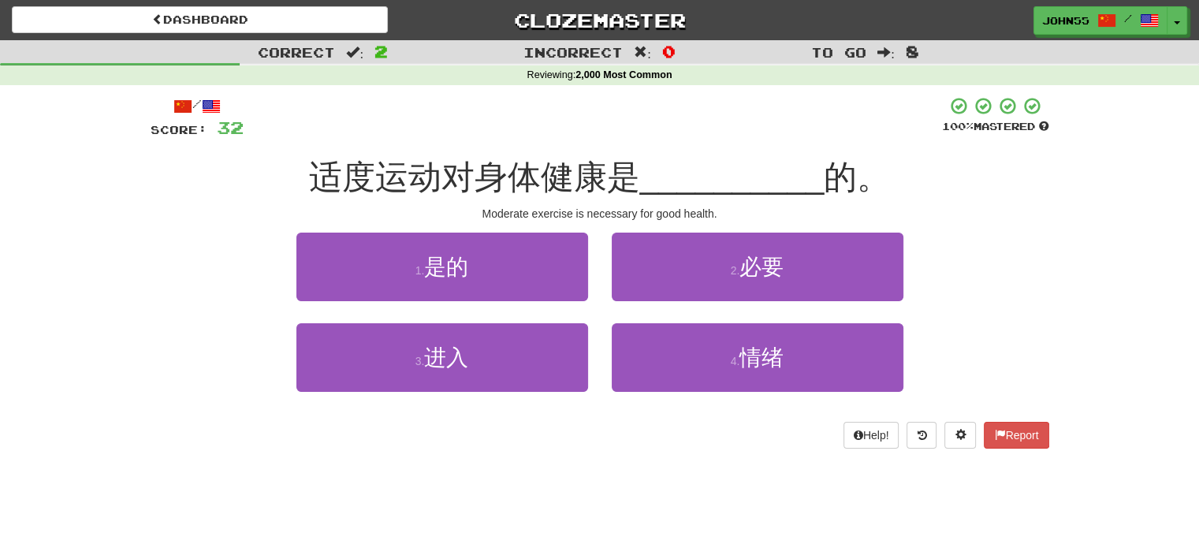
click at [639, 310] on div "2 . 必要" at bounding box center [757, 278] width 315 height 91
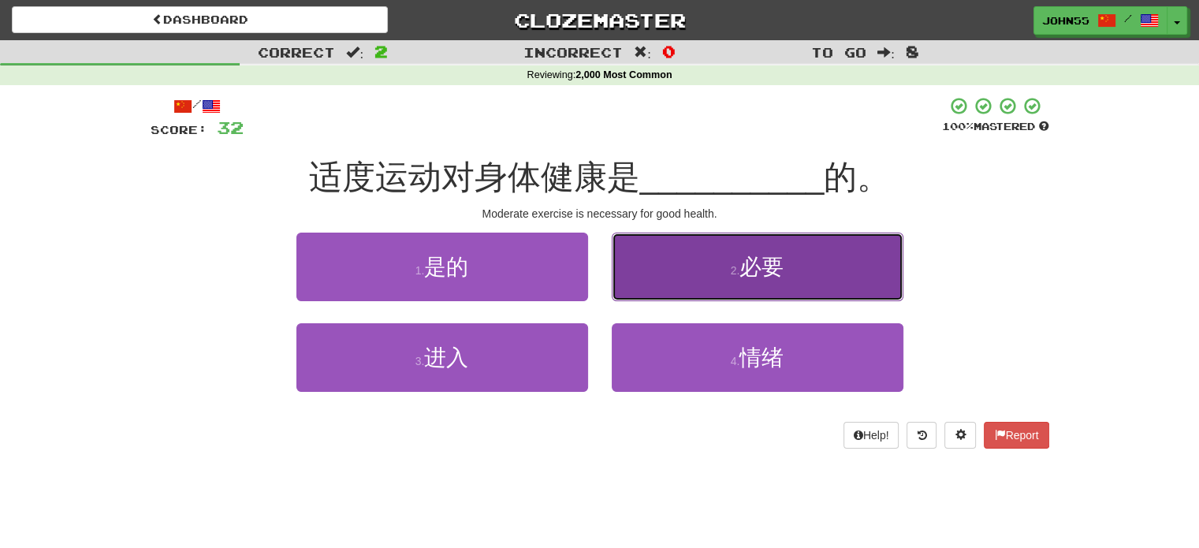
click at [770, 289] on button "2 . 必要" at bounding box center [758, 267] width 292 height 69
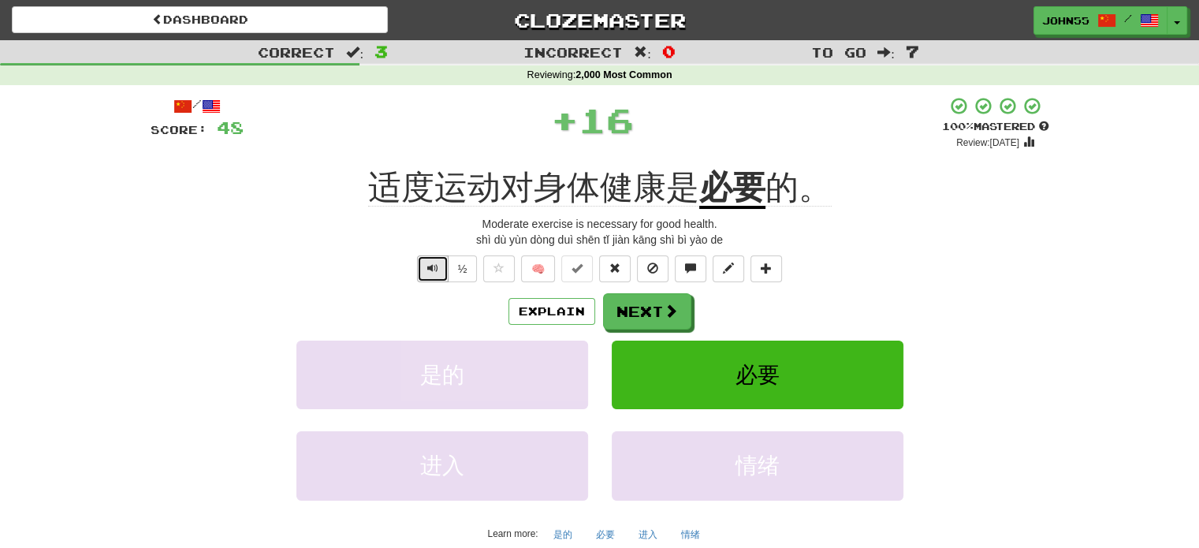
click at [426, 264] on button "Text-to-speech controls" at bounding box center [433, 268] width 32 height 27
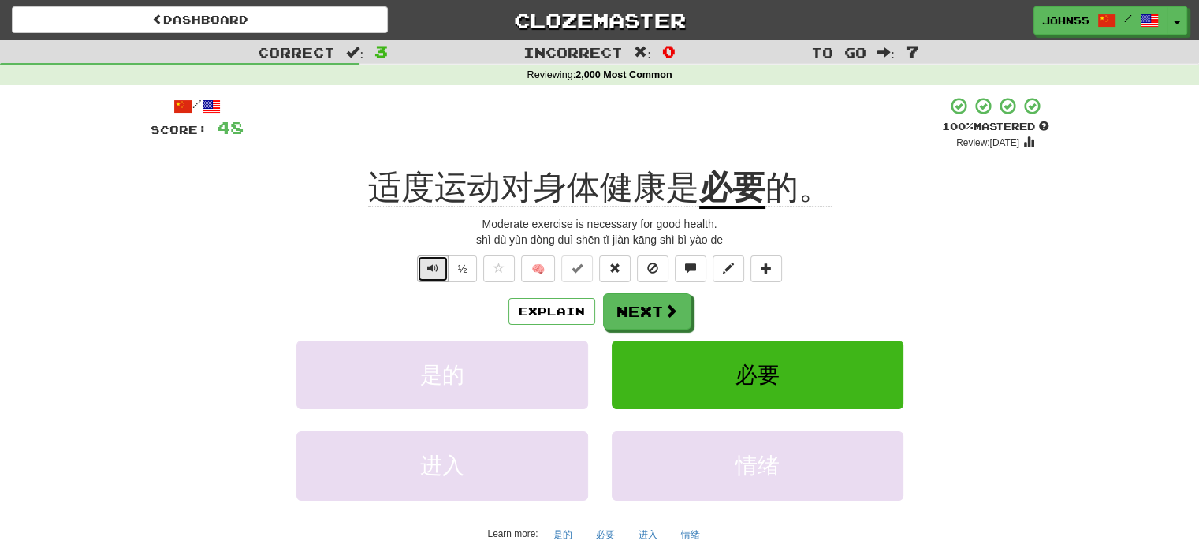
click at [426, 264] on button "Text-to-speech controls" at bounding box center [433, 268] width 32 height 27
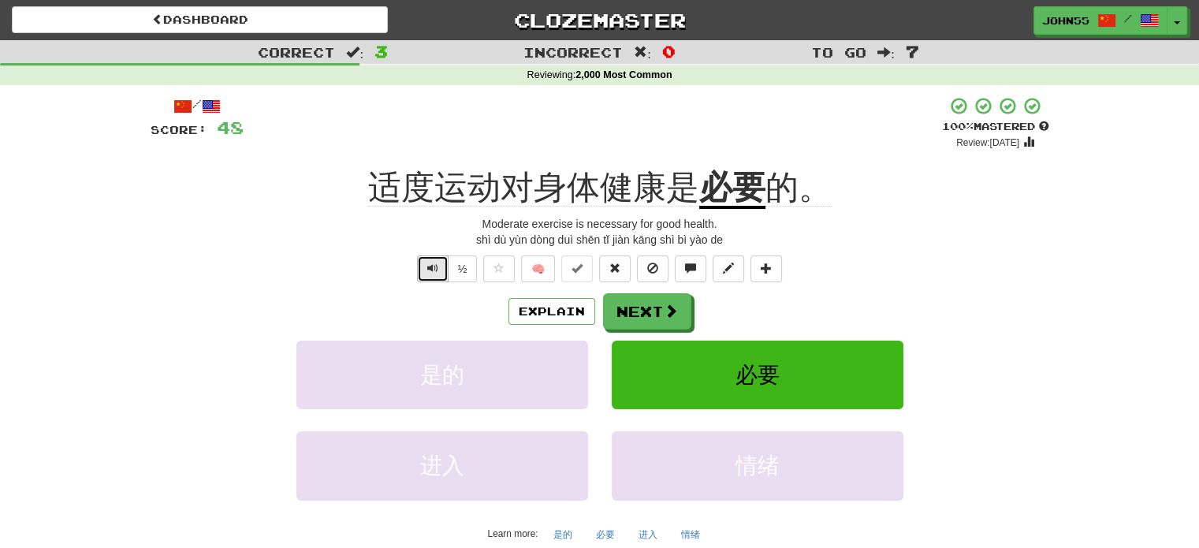
click at [426, 264] on button "Text-to-speech controls" at bounding box center [433, 268] width 32 height 27
click at [435, 263] on span "Text-to-speech controls" at bounding box center [432, 268] width 11 height 11
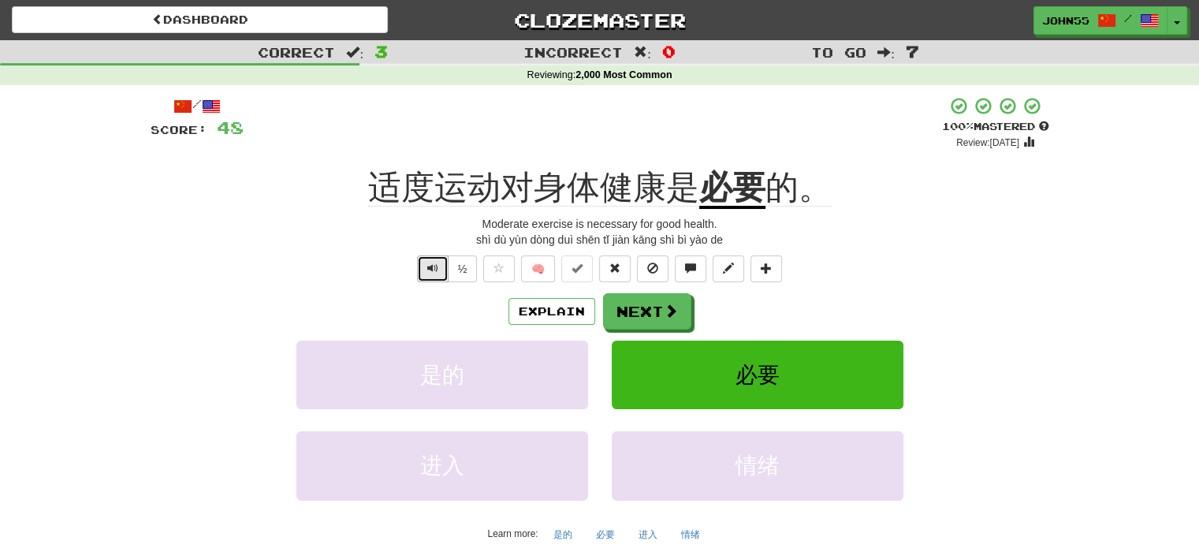
click at [435, 263] on span "Text-to-speech controls" at bounding box center [432, 268] width 11 height 11
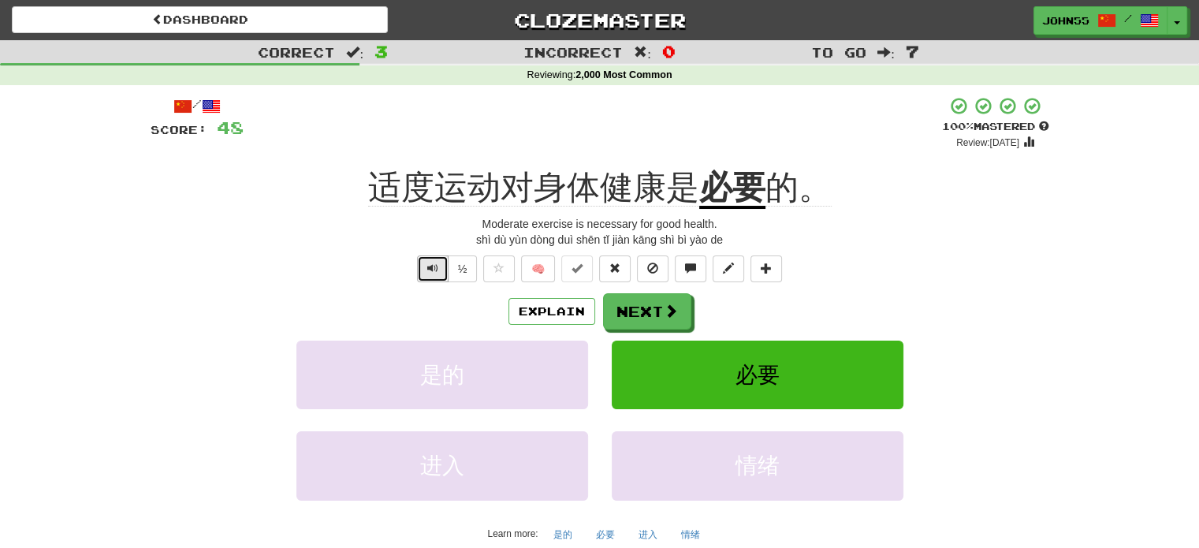
click at [435, 263] on span "Text-to-speech controls" at bounding box center [432, 268] width 11 height 11
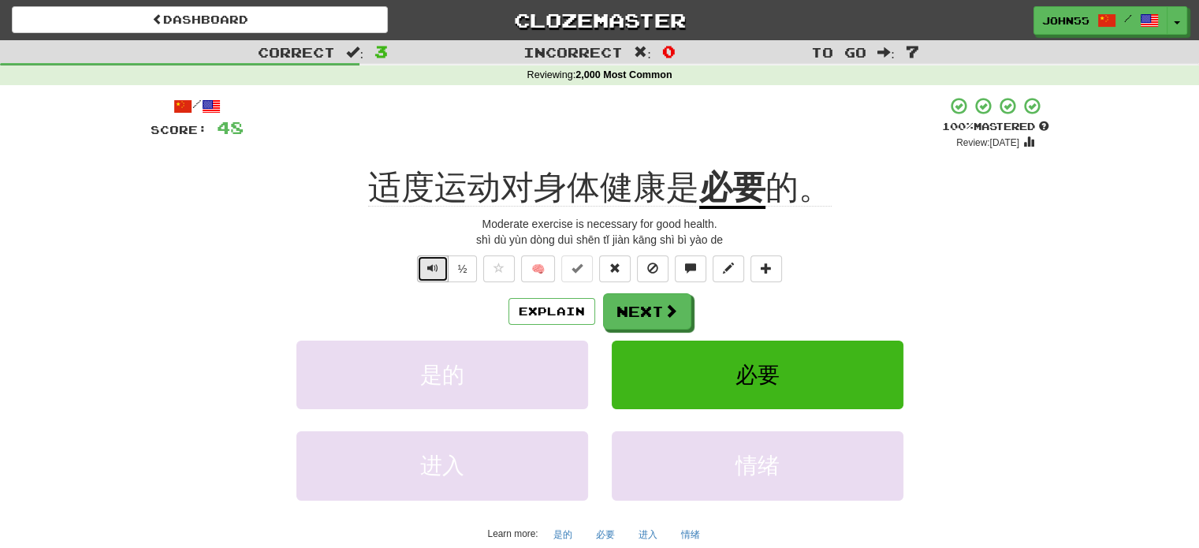
click at [435, 263] on span "Text-to-speech controls" at bounding box center [432, 268] width 11 height 11
click at [653, 311] on button "Next" at bounding box center [648, 312] width 88 height 36
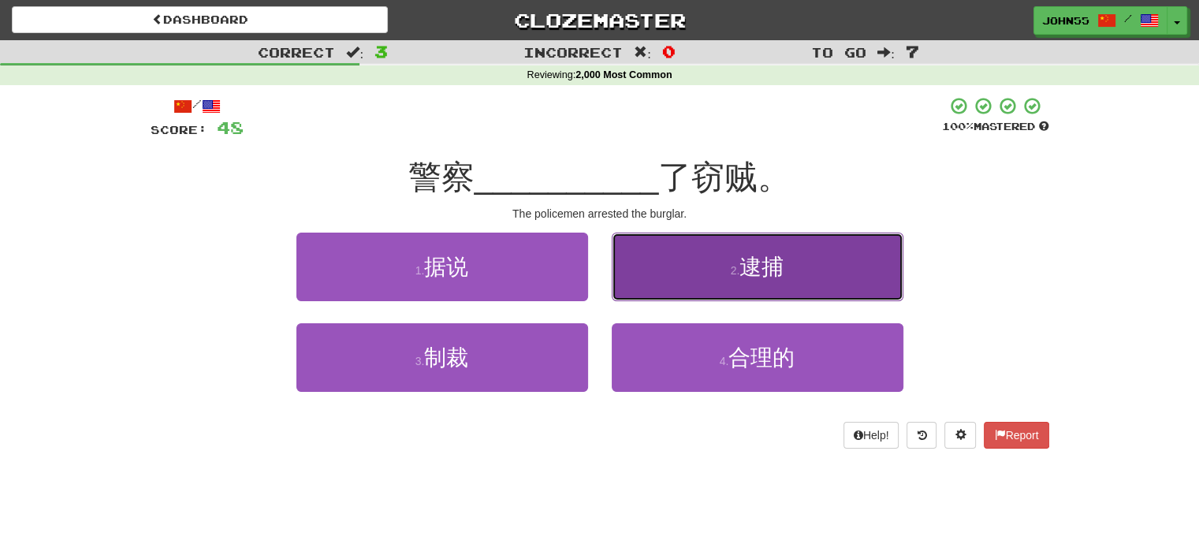
click at [770, 266] on span "逮捕" at bounding box center [762, 267] width 44 height 24
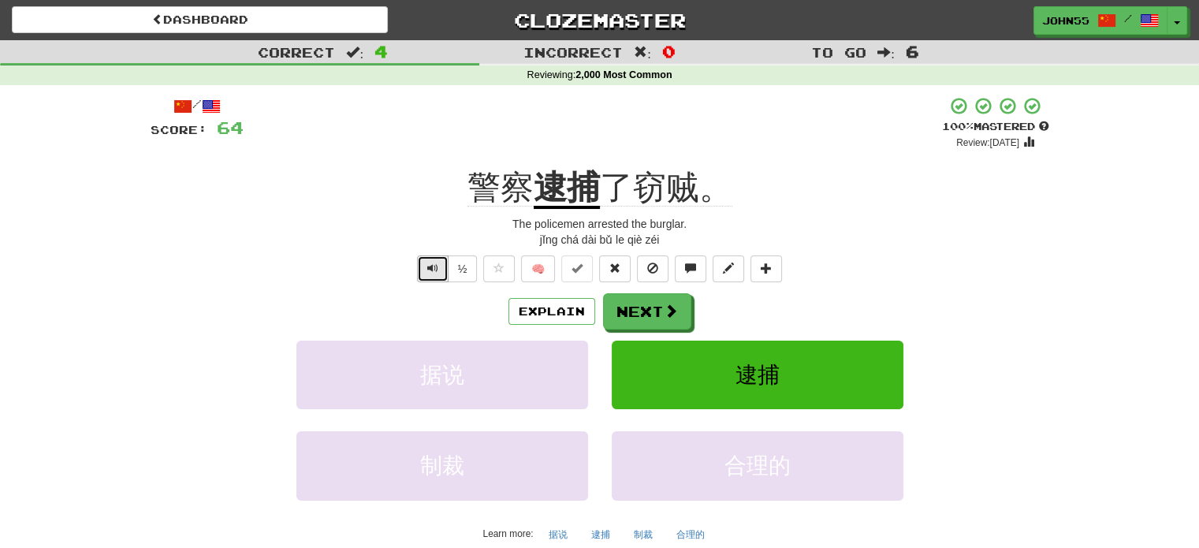
click at [440, 265] on button "Text-to-speech controls" at bounding box center [433, 268] width 32 height 27
click at [647, 321] on button "Next" at bounding box center [648, 312] width 88 height 36
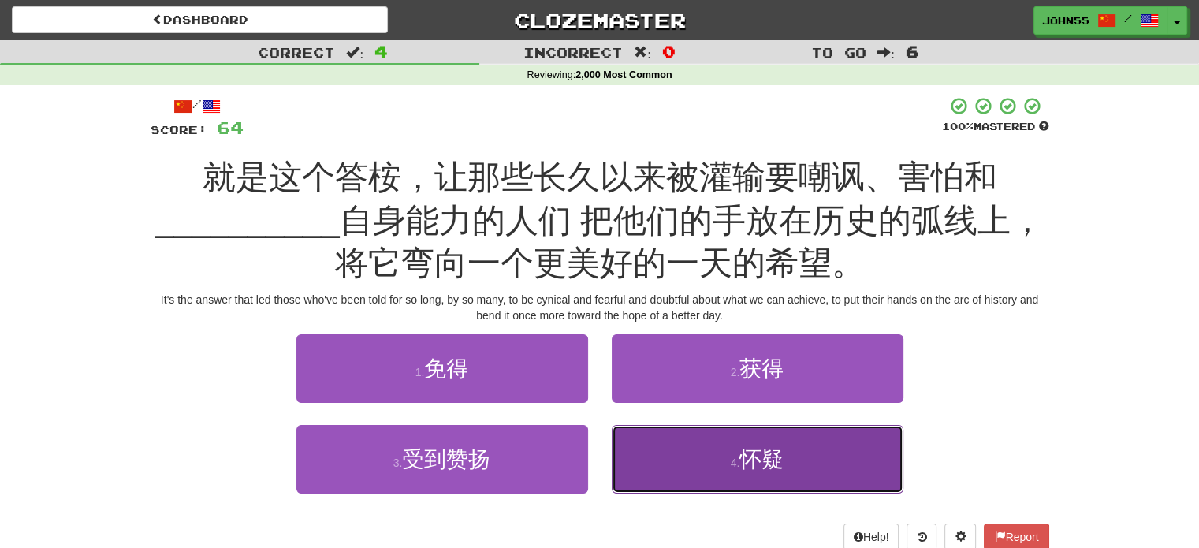
click at [721, 452] on button "4 . 怀疑" at bounding box center [758, 459] width 292 height 69
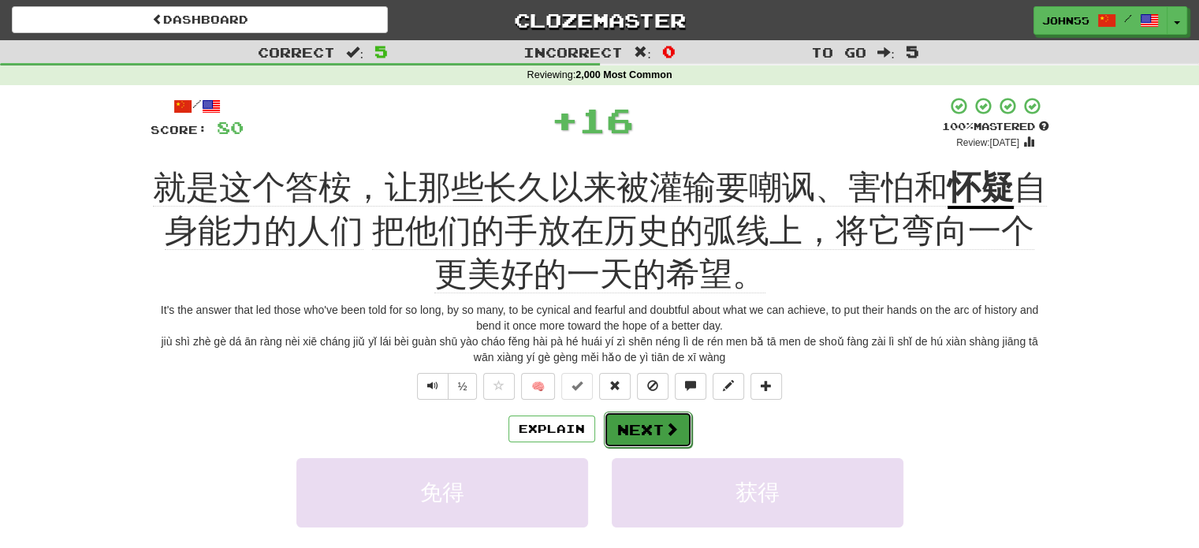
click at [665, 431] on span at bounding box center [672, 429] width 14 height 14
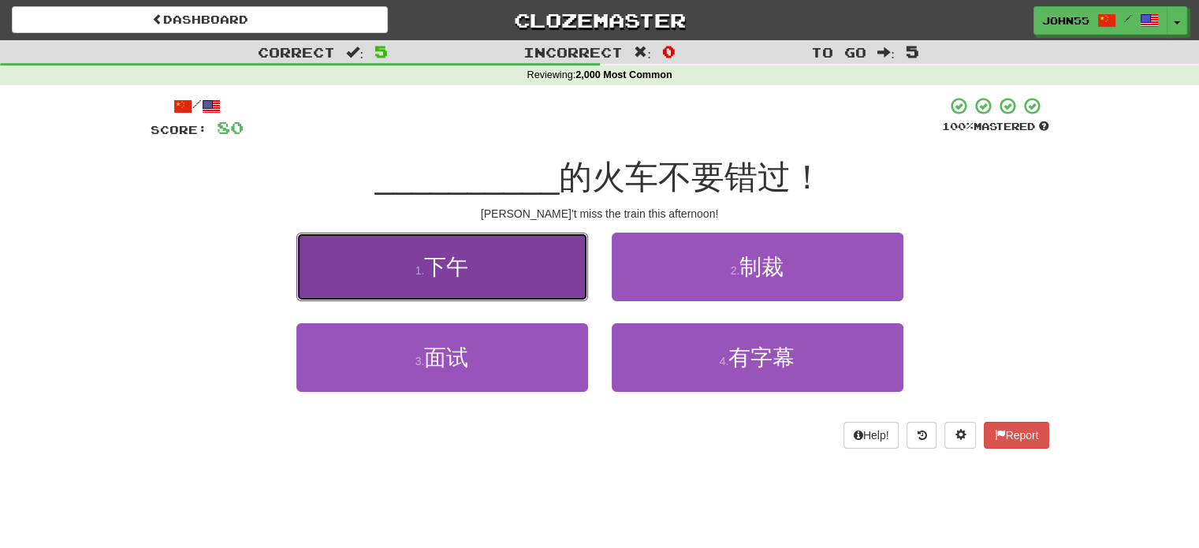
click at [416, 264] on small "1 ." at bounding box center [420, 270] width 9 height 13
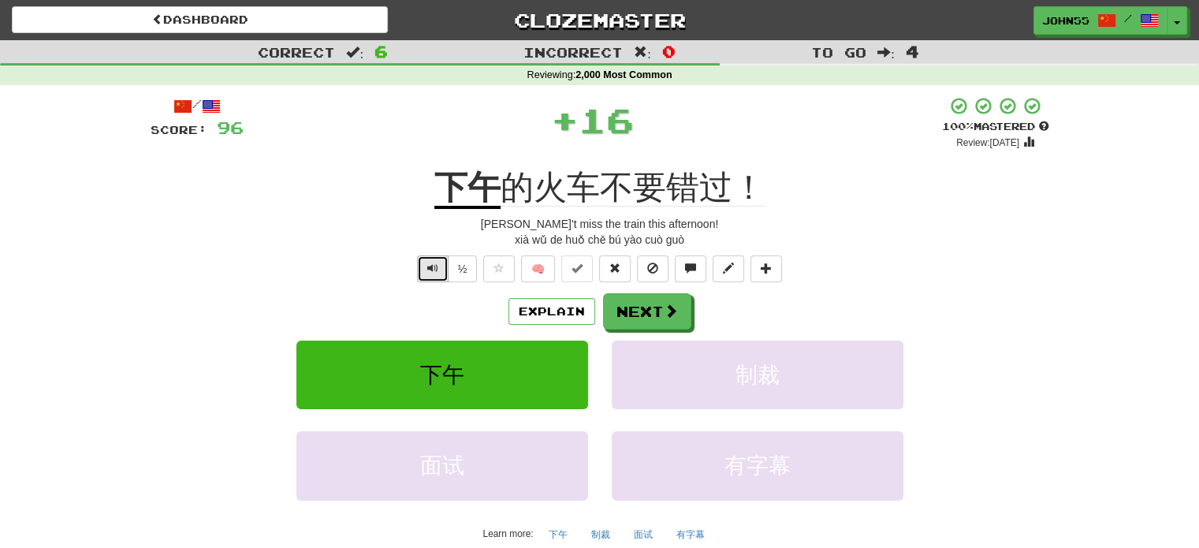
click at [423, 274] on button "Text-to-speech controls" at bounding box center [433, 268] width 32 height 27
click at [442, 265] on button "Text-to-speech controls" at bounding box center [433, 268] width 32 height 27
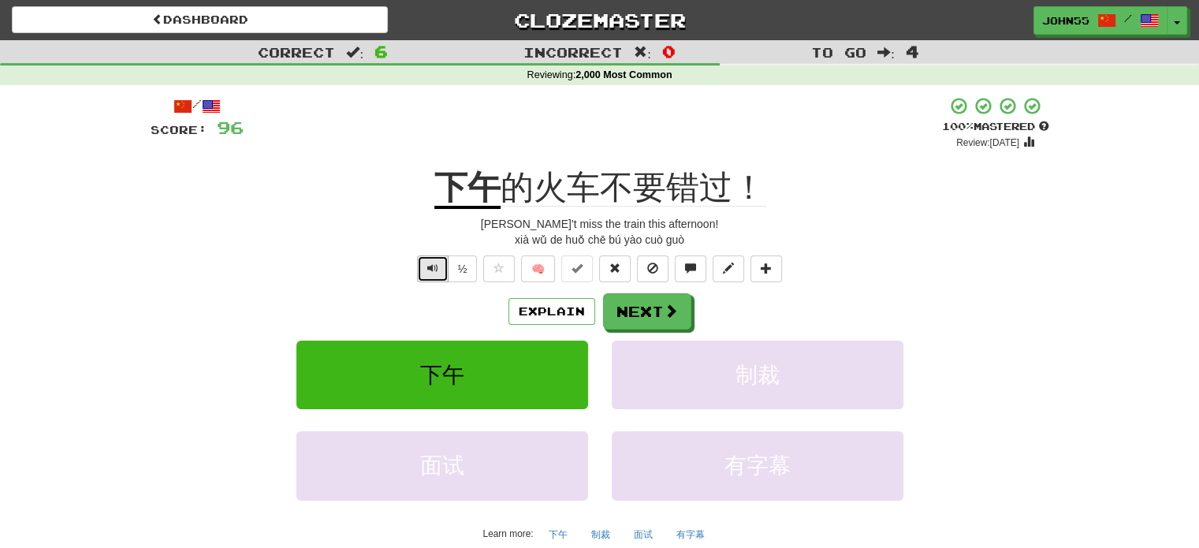
click at [442, 265] on button "Text-to-speech controls" at bounding box center [433, 268] width 32 height 27
click at [654, 321] on button "Next" at bounding box center [648, 312] width 88 height 36
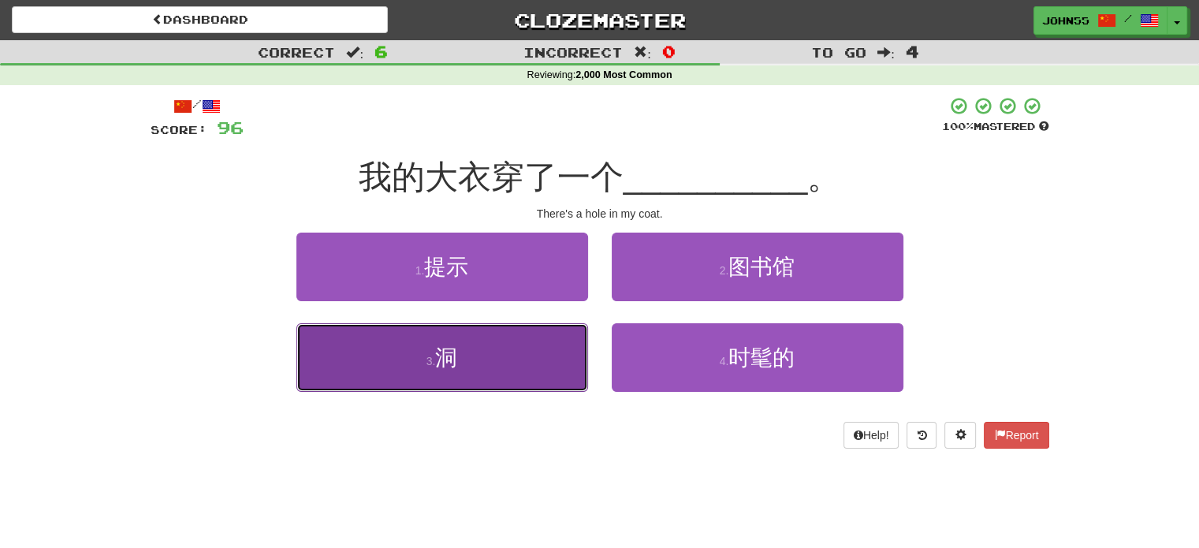
click at [509, 363] on button "3 . 洞" at bounding box center [442, 357] width 292 height 69
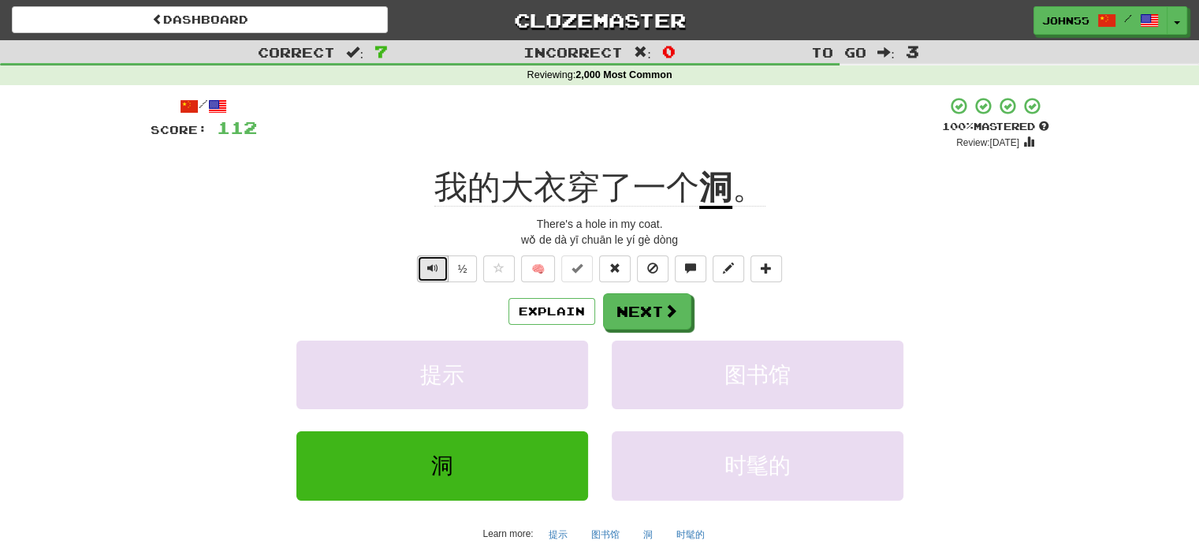
click at [435, 270] on span "Text-to-speech controls" at bounding box center [432, 268] width 11 height 11
click at [431, 270] on span "Text-to-speech controls" at bounding box center [432, 268] width 11 height 11
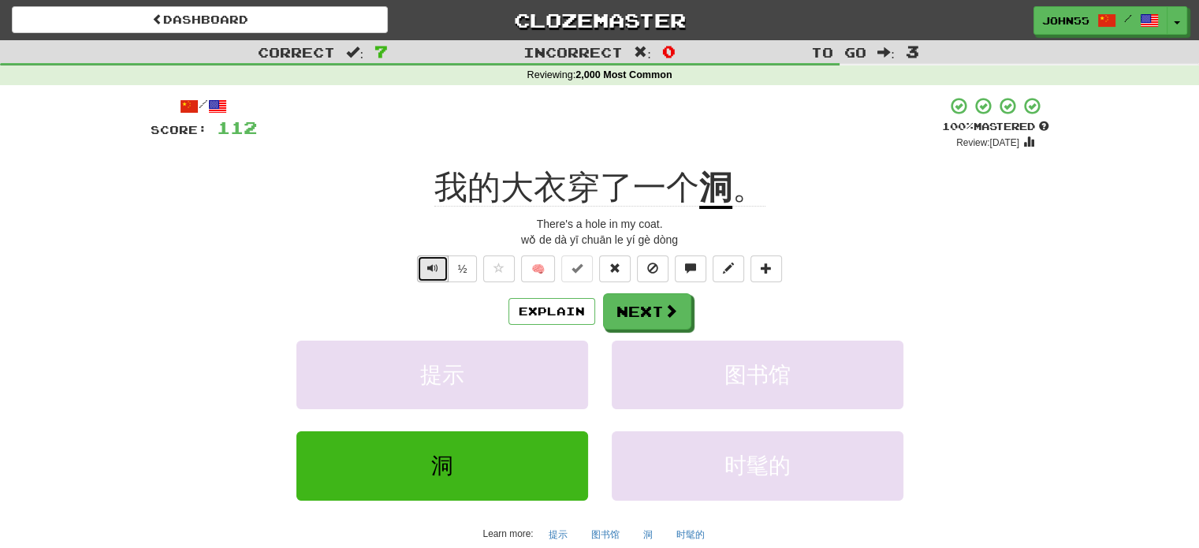
click at [431, 270] on span "Text-to-speech controls" at bounding box center [432, 268] width 11 height 11
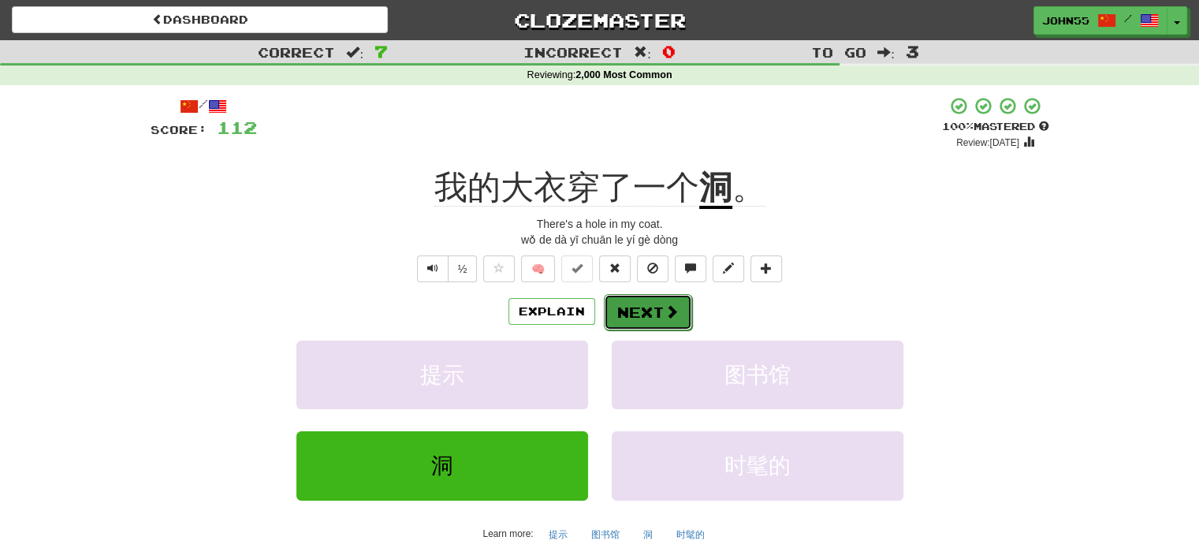
click at [649, 317] on button "Next" at bounding box center [648, 312] width 88 height 36
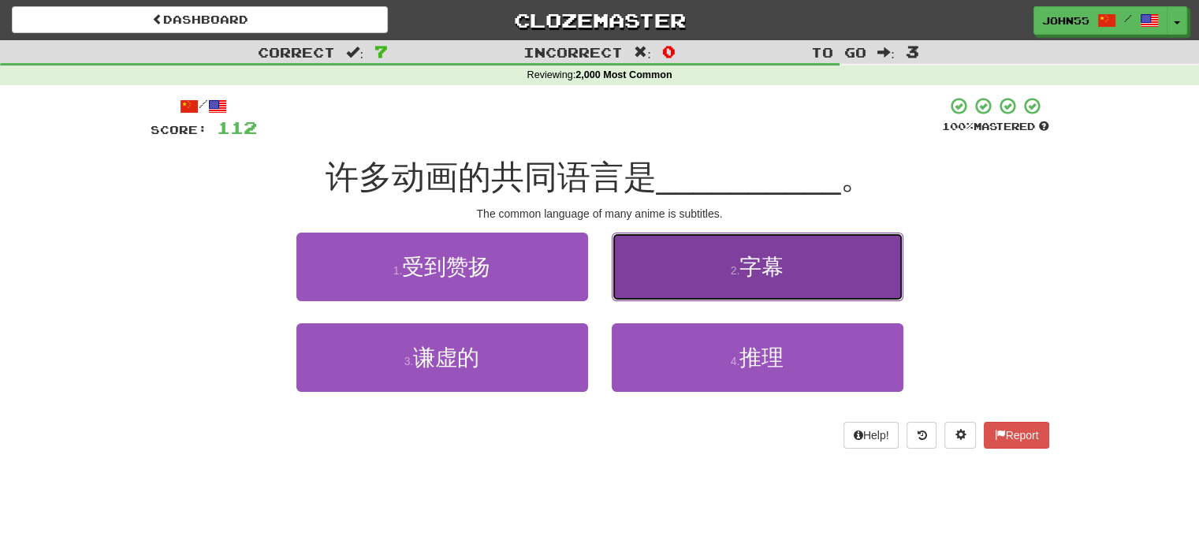
click at [712, 283] on button "2 . 字幕" at bounding box center [758, 267] width 292 height 69
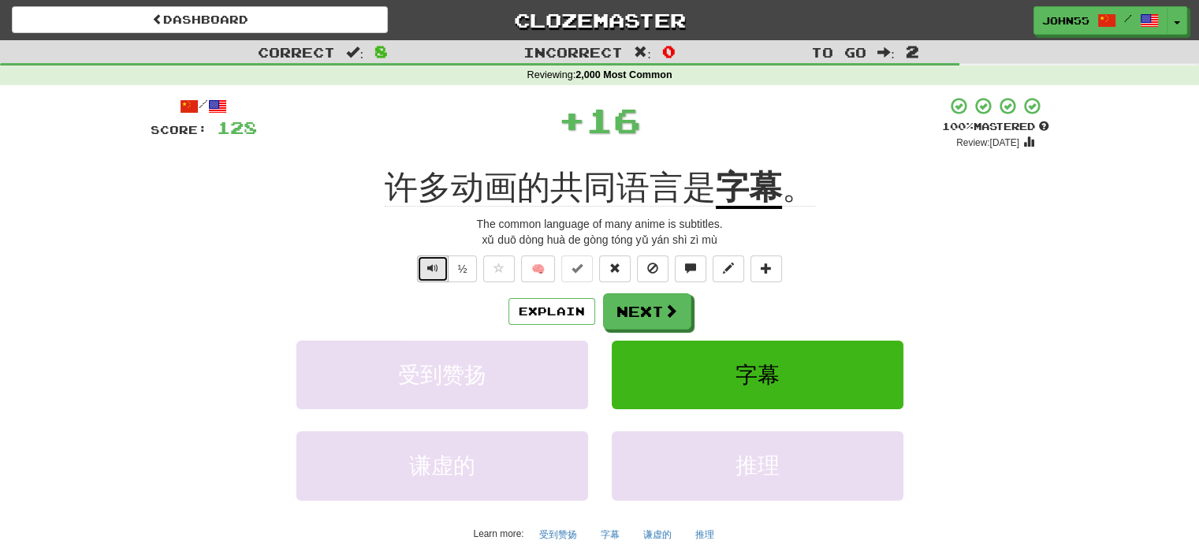
click at [434, 273] on span "Text-to-speech controls" at bounding box center [432, 268] width 11 height 11
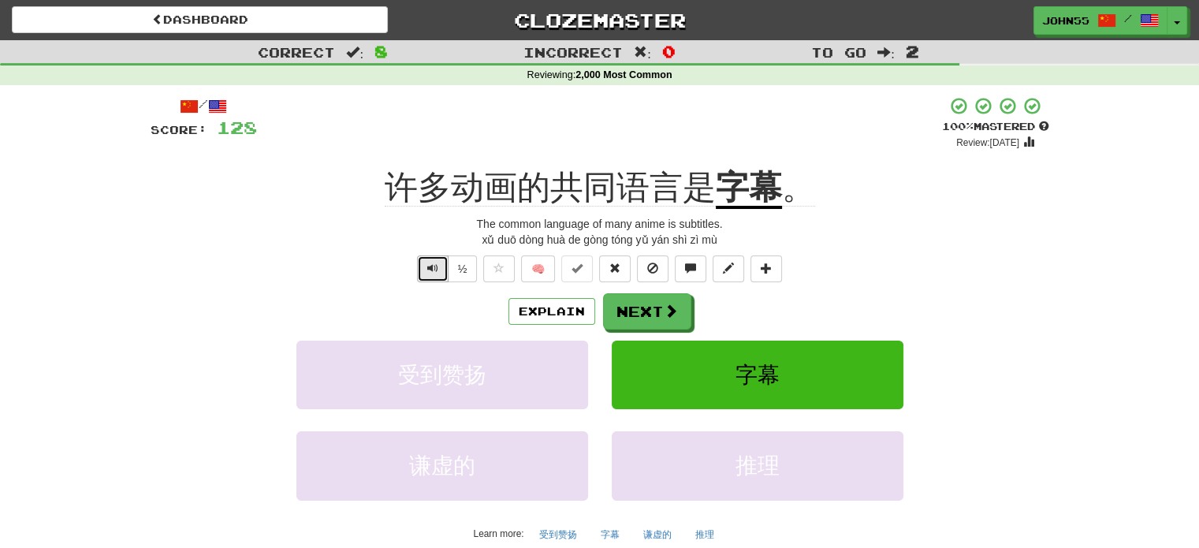
click at [434, 273] on span "Text-to-speech controls" at bounding box center [432, 268] width 11 height 11
click at [419, 275] on button "Text-to-speech controls" at bounding box center [433, 268] width 32 height 27
click at [422, 274] on button "Text-to-speech controls" at bounding box center [433, 268] width 32 height 27
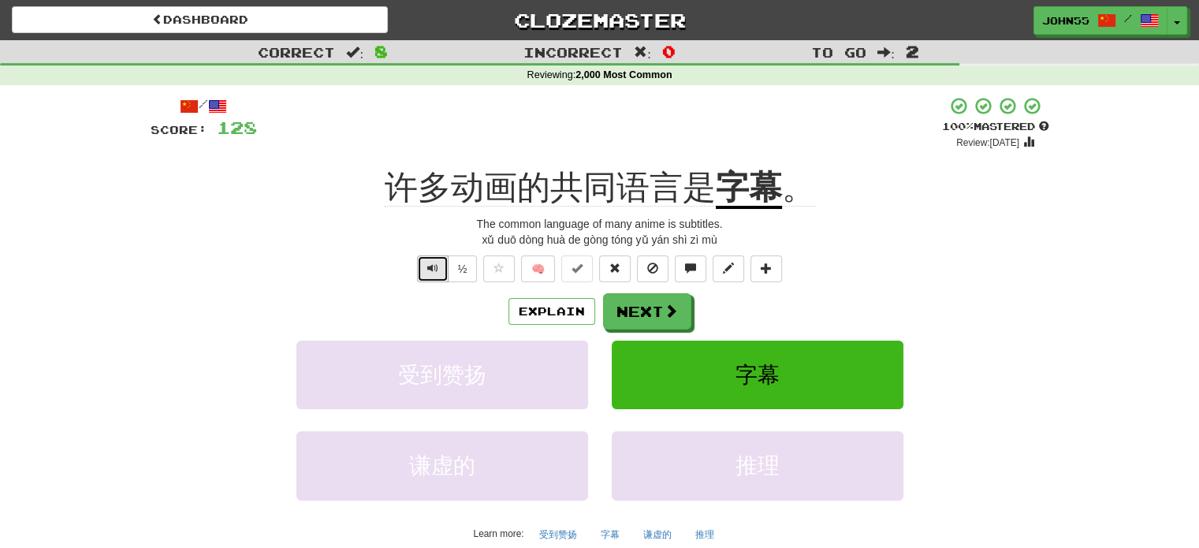
click at [426, 267] on button "Text-to-speech controls" at bounding box center [433, 268] width 32 height 27
click at [654, 315] on button "Next" at bounding box center [648, 312] width 88 height 36
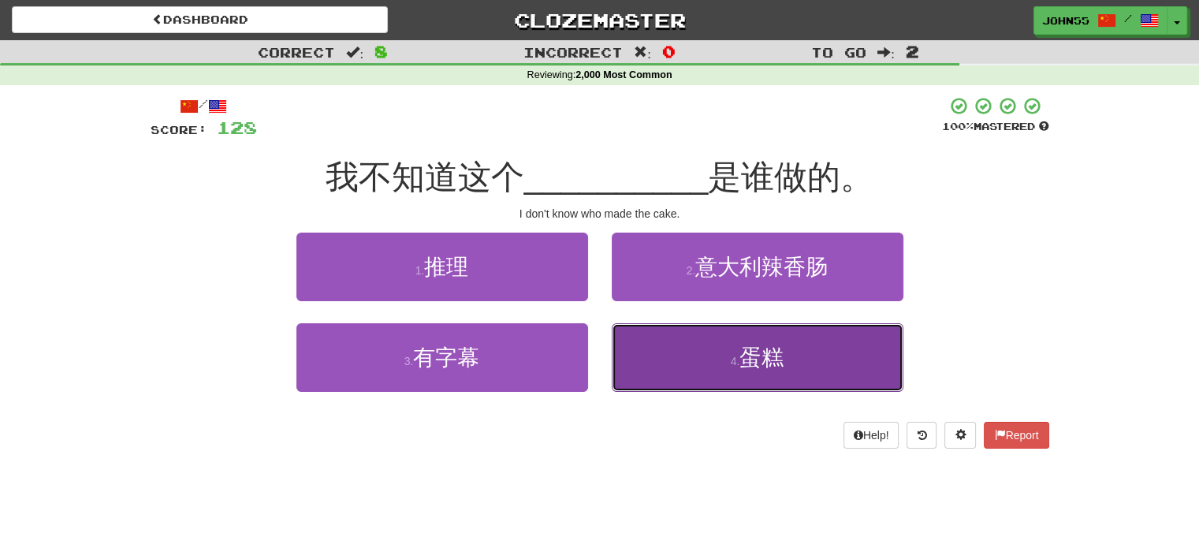
click at [749, 359] on span "蛋糕" at bounding box center [762, 357] width 44 height 24
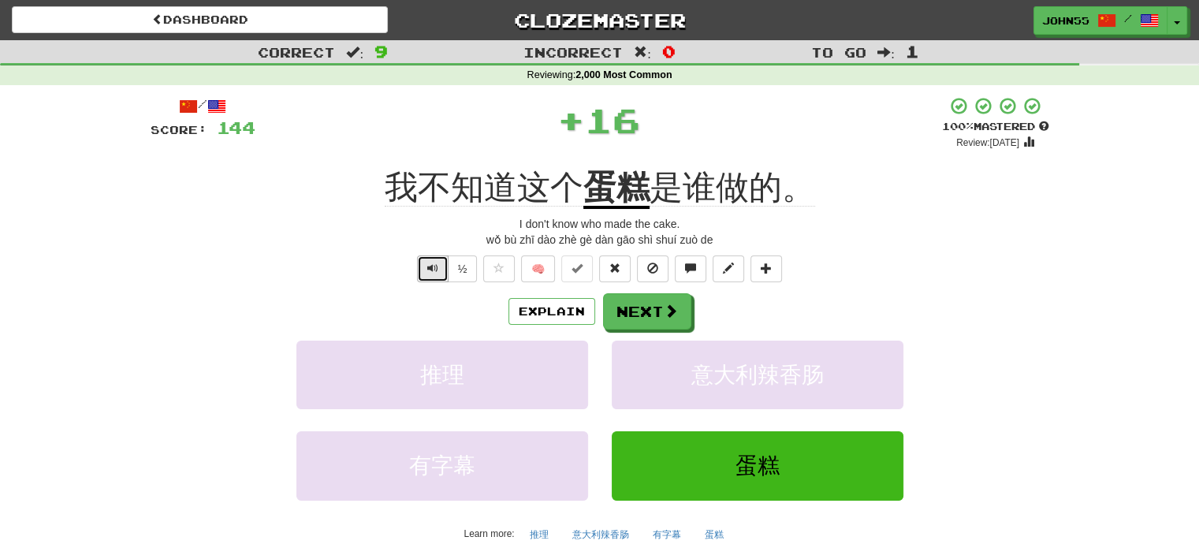
click at [434, 278] on button "Text-to-speech controls" at bounding box center [433, 268] width 32 height 27
click at [434, 276] on button "Text-to-speech controls" at bounding box center [433, 268] width 32 height 27
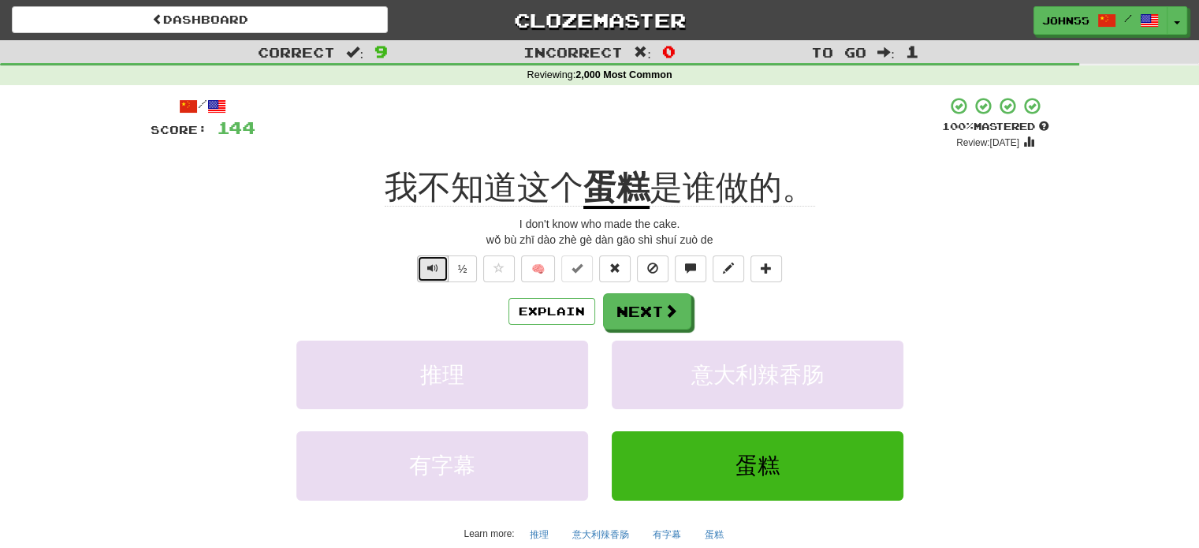
click at [427, 270] on span "Text-to-speech controls" at bounding box center [432, 268] width 11 height 11
click at [643, 308] on button "Next" at bounding box center [648, 312] width 88 height 36
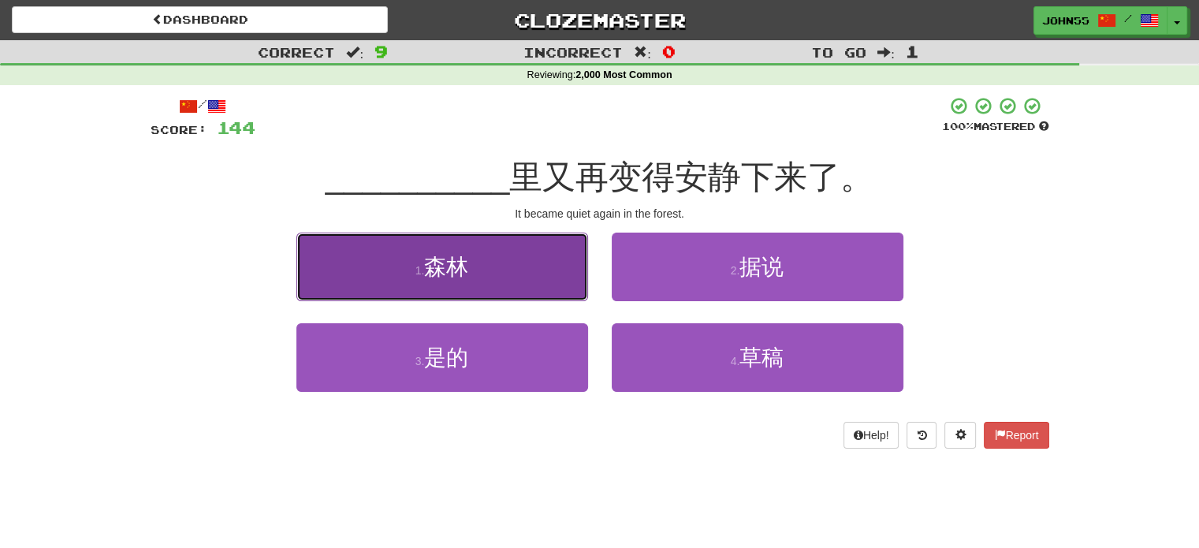
click at [455, 264] on span "森林" at bounding box center [446, 267] width 44 height 24
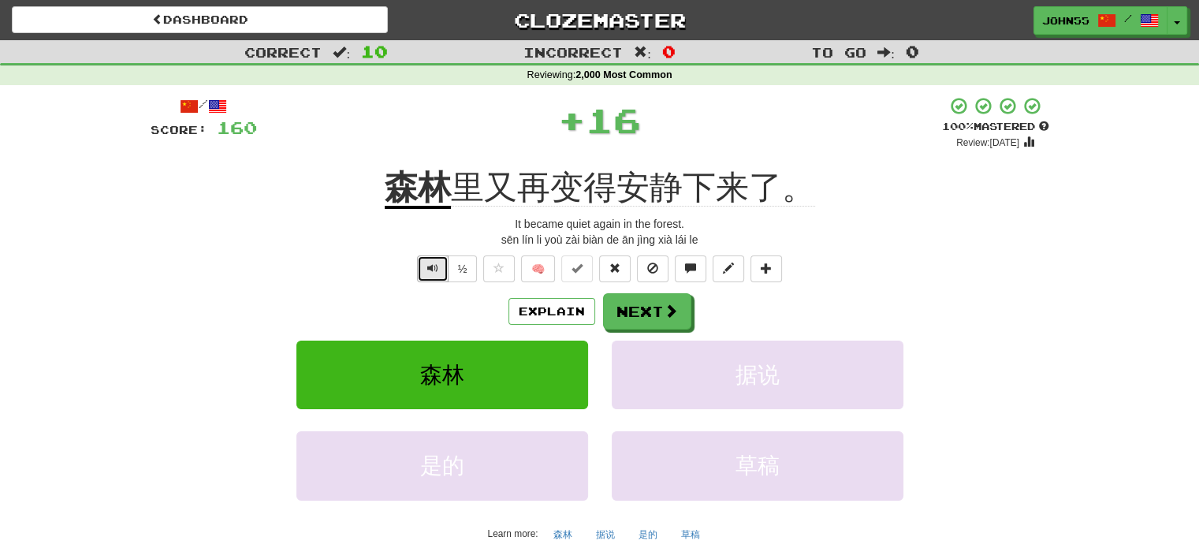
click at [429, 266] on span "Text-to-speech controls" at bounding box center [432, 268] width 11 height 11
click at [643, 310] on button "Next" at bounding box center [648, 312] width 88 height 36
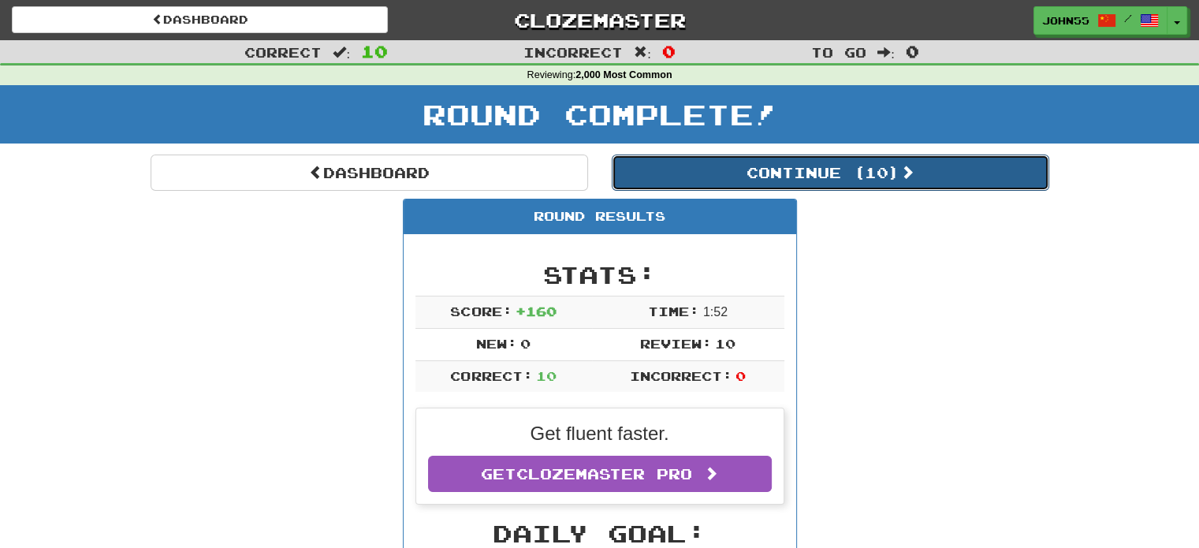
click at [779, 167] on button "Continue ( 10 )" at bounding box center [831, 173] width 438 height 36
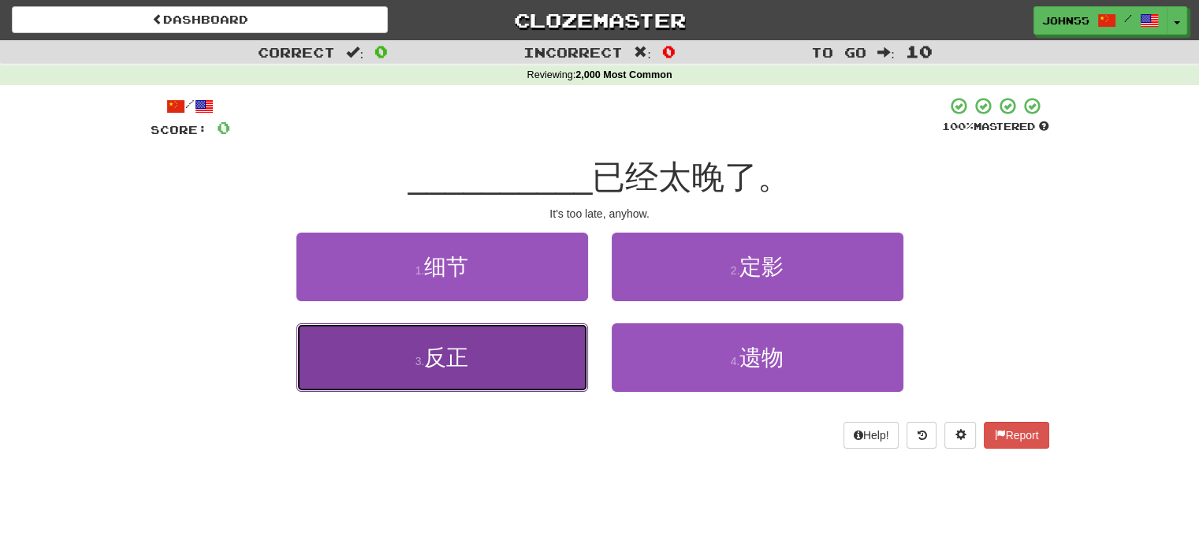
click at [466, 359] on span "反正" at bounding box center [446, 357] width 44 height 24
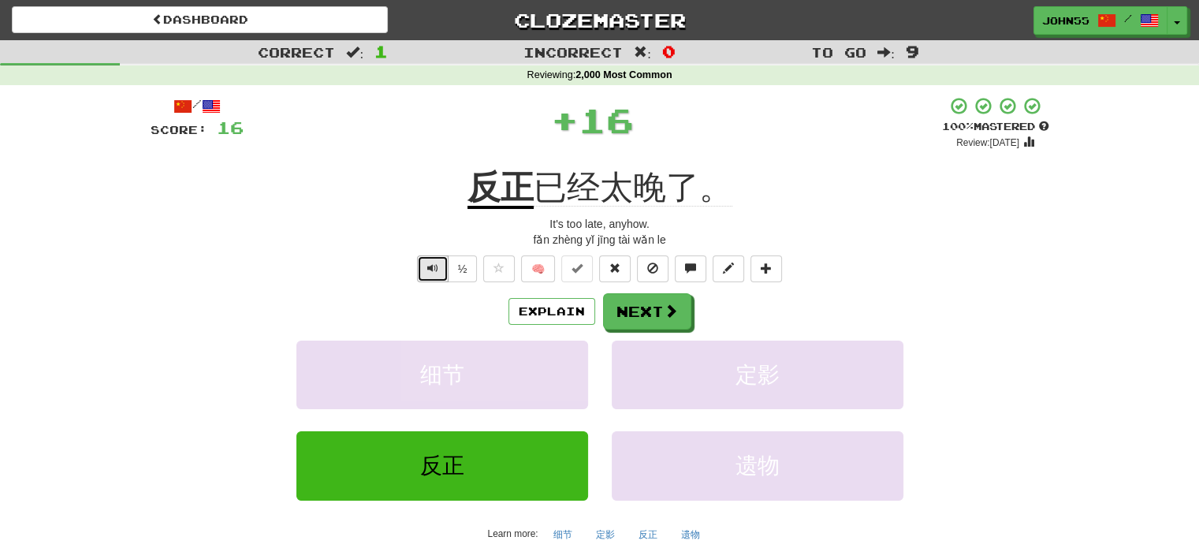
click at [444, 263] on button "Text-to-speech controls" at bounding box center [433, 268] width 32 height 27
click at [643, 306] on button "Next" at bounding box center [648, 312] width 88 height 36
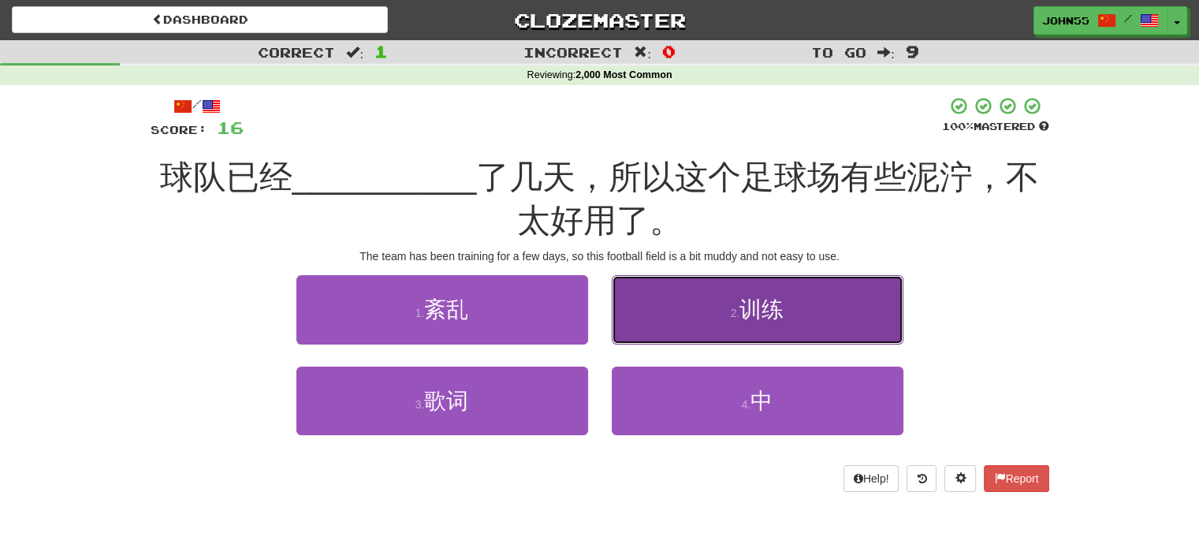
click at [685, 311] on button "2 . 训练" at bounding box center [758, 309] width 292 height 69
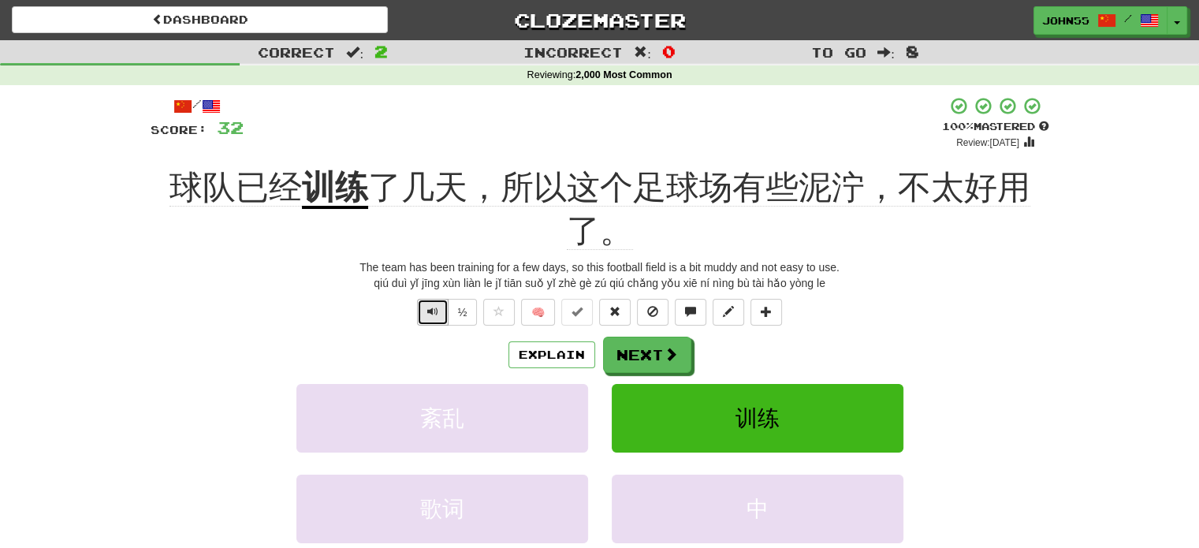
click at [434, 315] on span "Text-to-speech controls" at bounding box center [432, 311] width 11 height 11
click at [658, 367] on button "Next" at bounding box center [648, 355] width 88 height 36
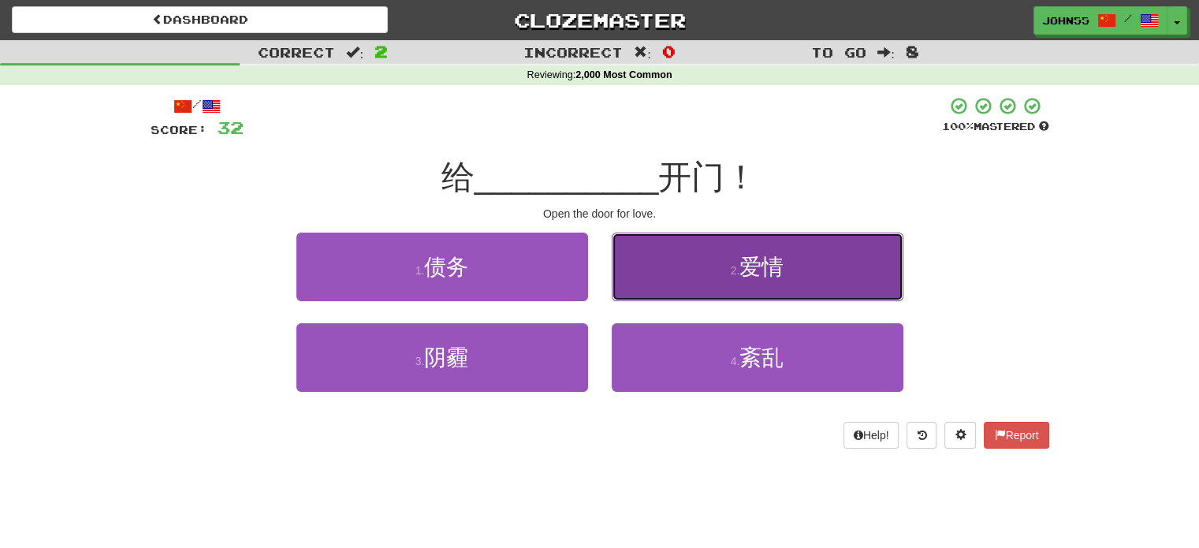
click at [758, 259] on span "爱情" at bounding box center [762, 267] width 44 height 24
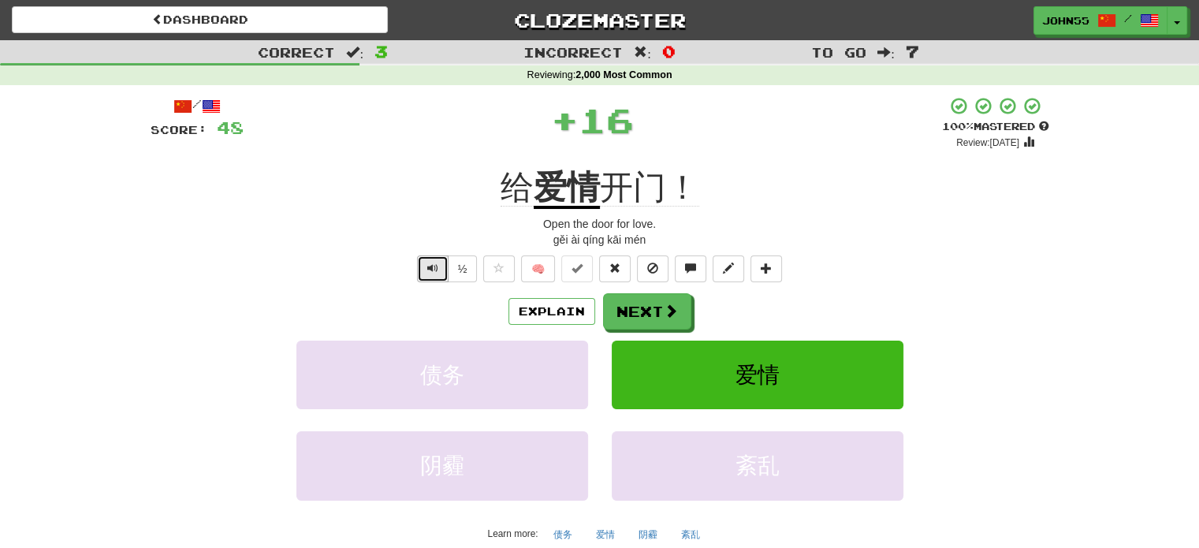
click at [425, 266] on button "Text-to-speech controls" at bounding box center [433, 268] width 32 height 27
click at [647, 312] on button "Next" at bounding box center [648, 312] width 88 height 36
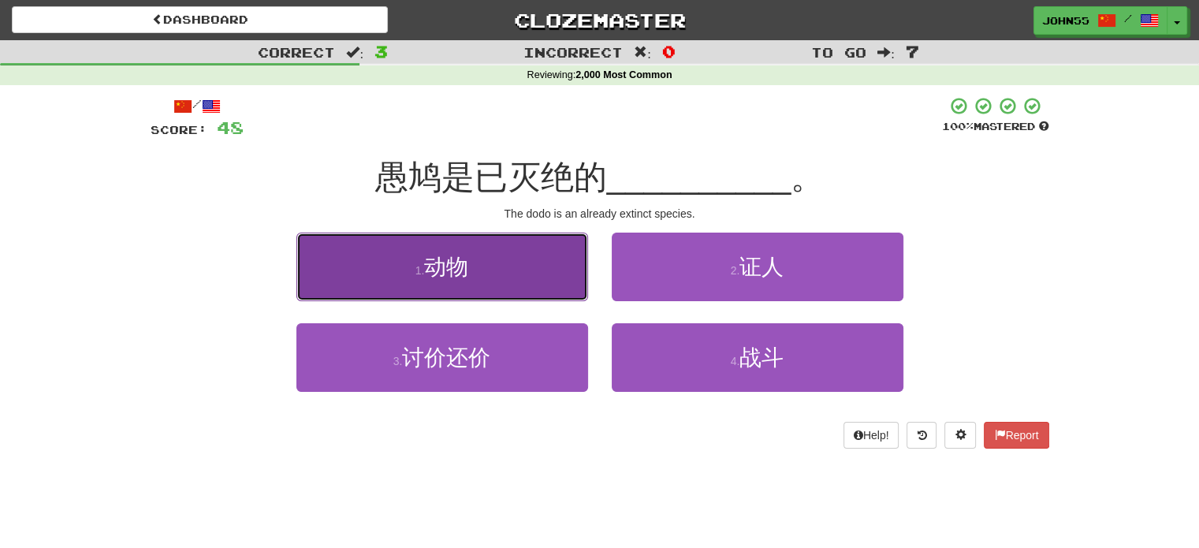
click at [539, 255] on button "1 . 动物" at bounding box center [442, 267] width 292 height 69
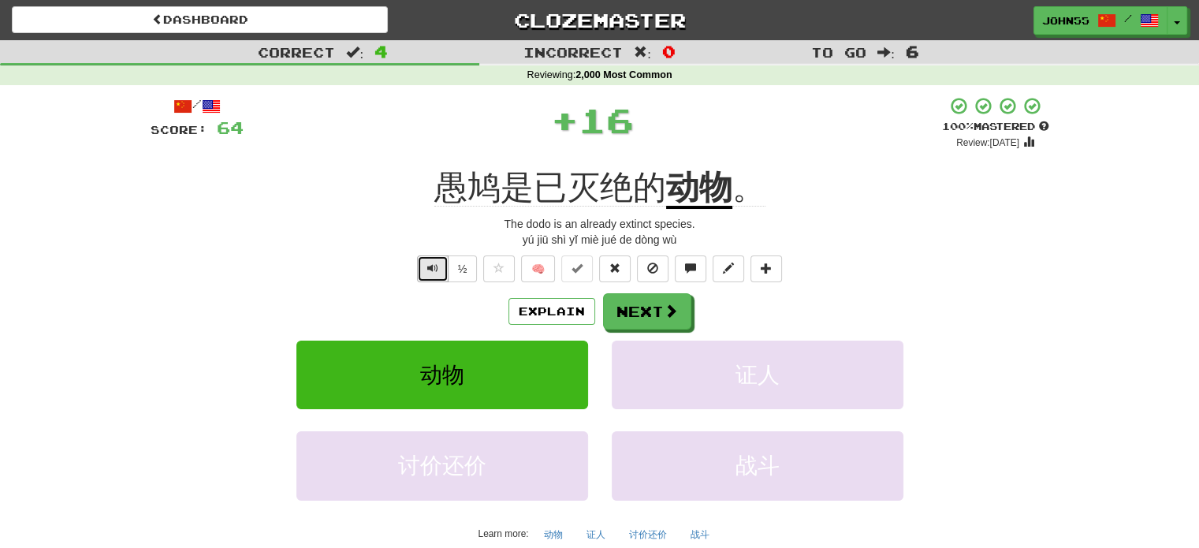
click at [429, 278] on button "Text-to-speech controls" at bounding box center [433, 268] width 32 height 27
click at [430, 274] on span "Text-to-speech controls" at bounding box center [432, 268] width 11 height 11
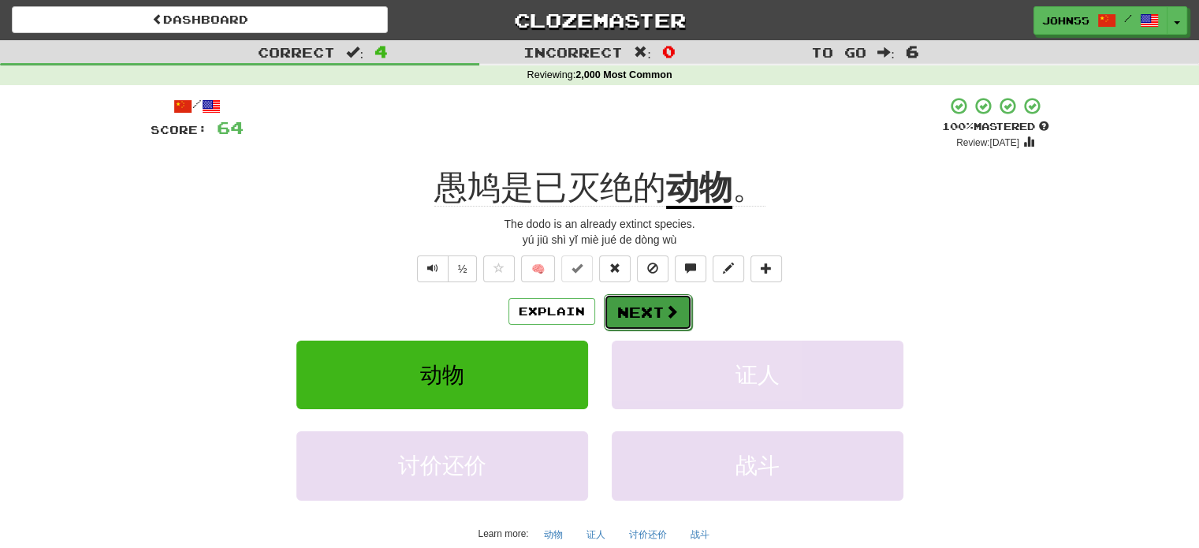
click at [655, 312] on button "Next" at bounding box center [648, 312] width 88 height 36
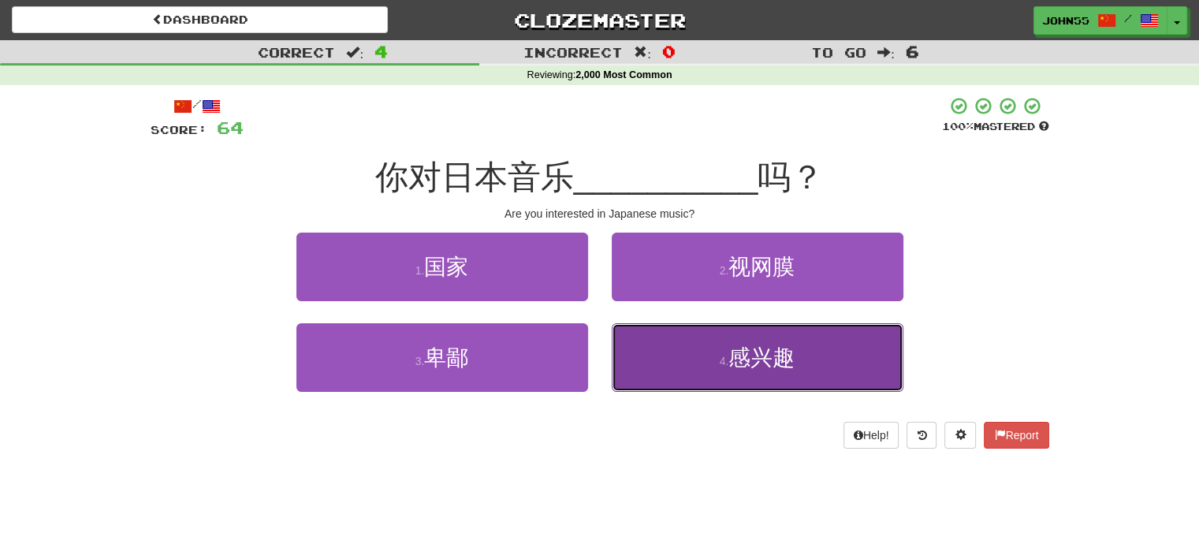
click at [678, 363] on button "4 . 感兴趣" at bounding box center [758, 357] width 292 height 69
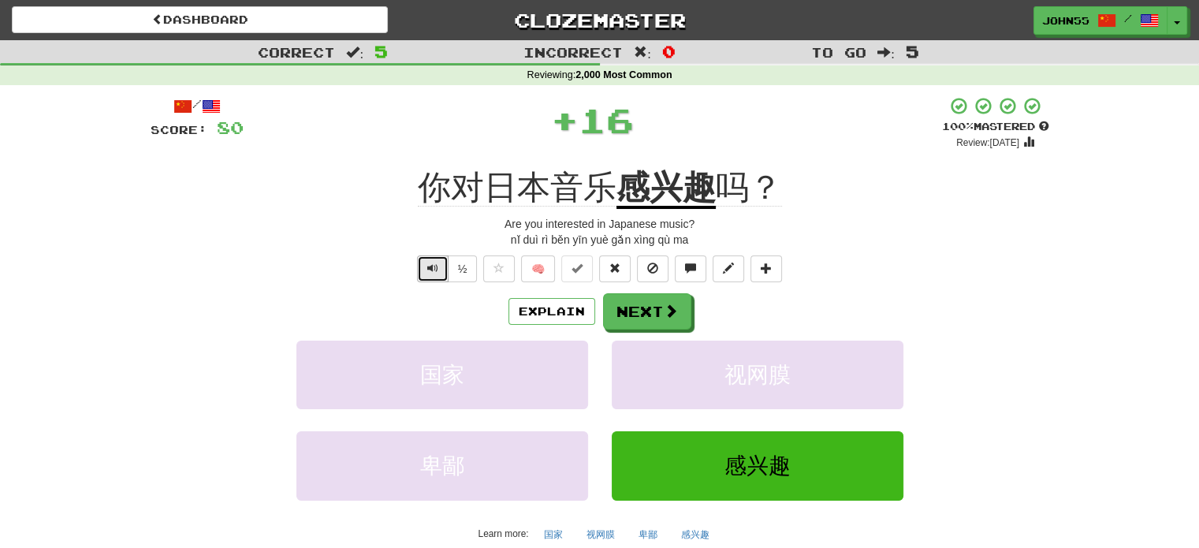
click at [433, 267] on span "Text-to-speech controls" at bounding box center [432, 268] width 11 height 11
click at [647, 311] on button "Next" at bounding box center [648, 312] width 88 height 36
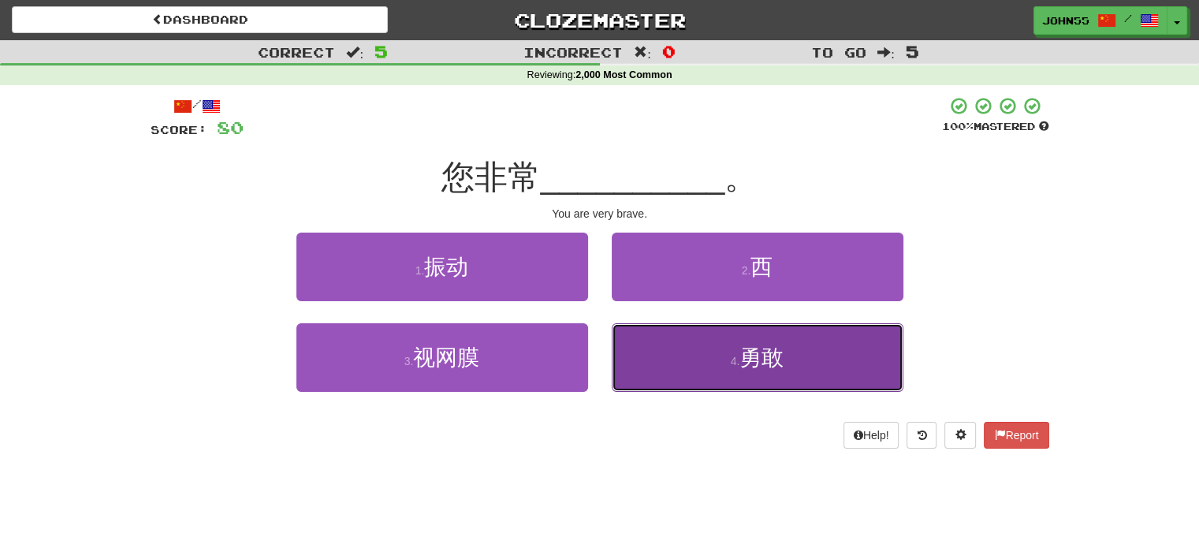
click at [721, 358] on button "4 . 勇敢" at bounding box center [758, 357] width 292 height 69
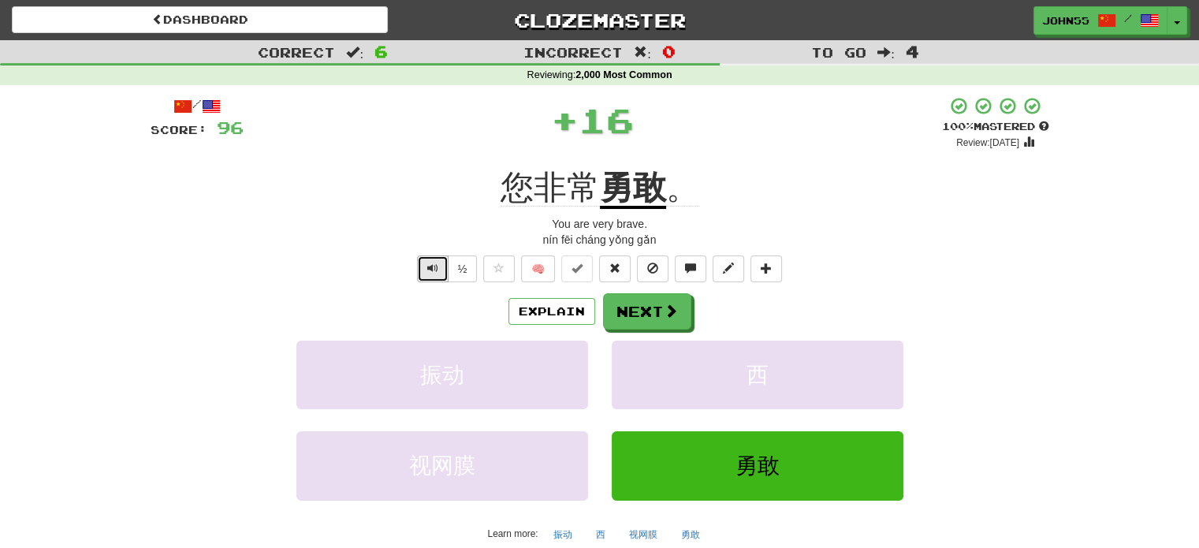
click at [435, 270] on span "Text-to-speech controls" at bounding box center [432, 268] width 11 height 11
click at [431, 274] on button "Text-to-speech controls" at bounding box center [433, 268] width 32 height 27
click at [423, 270] on button "Text-to-speech controls" at bounding box center [433, 268] width 32 height 27
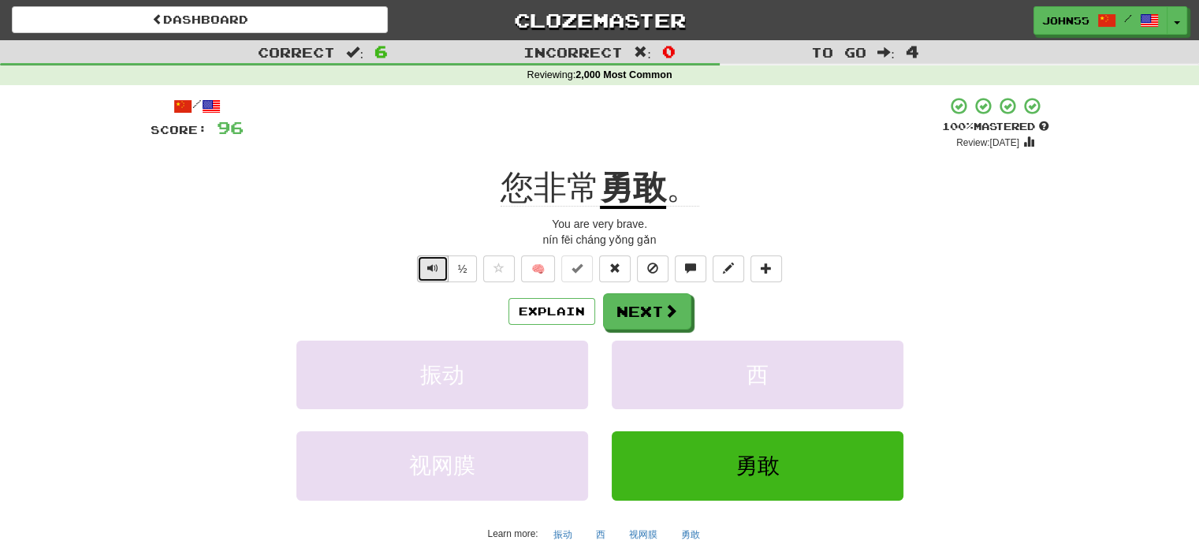
click at [423, 270] on button "Text-to-speech controls" at bounding box center [433, 268] width 32 height 27
click at [647, 305] on button "Next" at bounding box center [648, 312] width 88 height 36
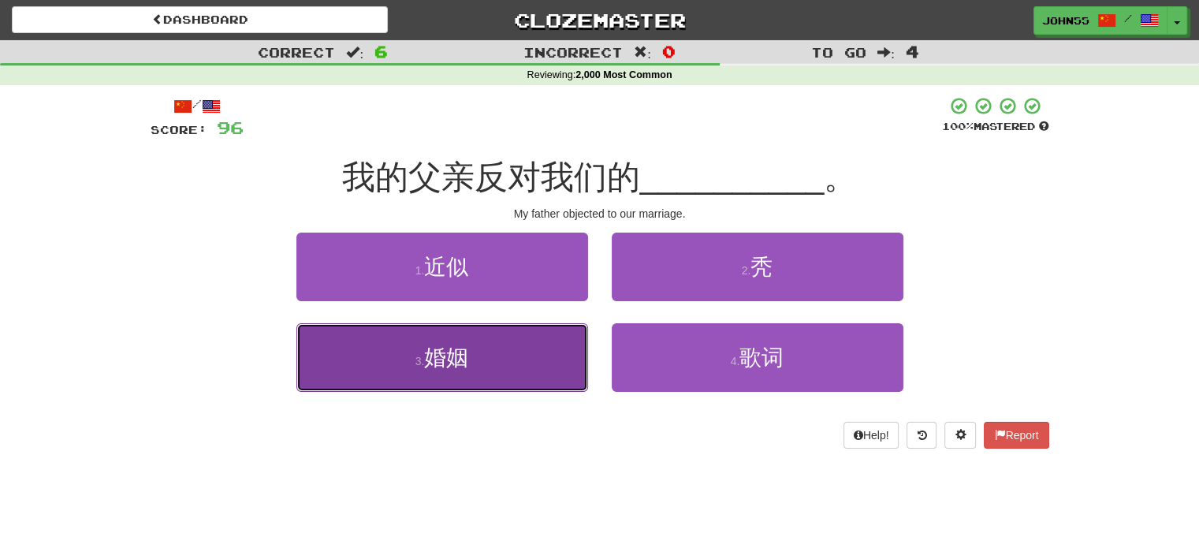
click at [505, 361] on button "3 . 婚姻" at bounding box center [442, 357] width 292 height 69
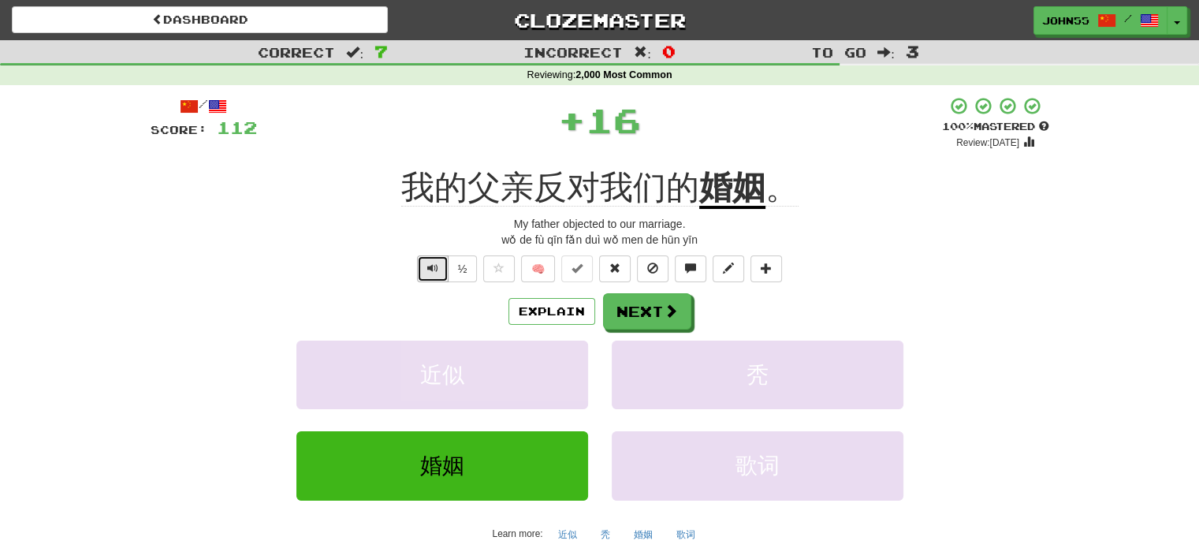
click at [431, 273] on span "Text-to-speech controls" at bounding box center [432, 268] width 11 height 11
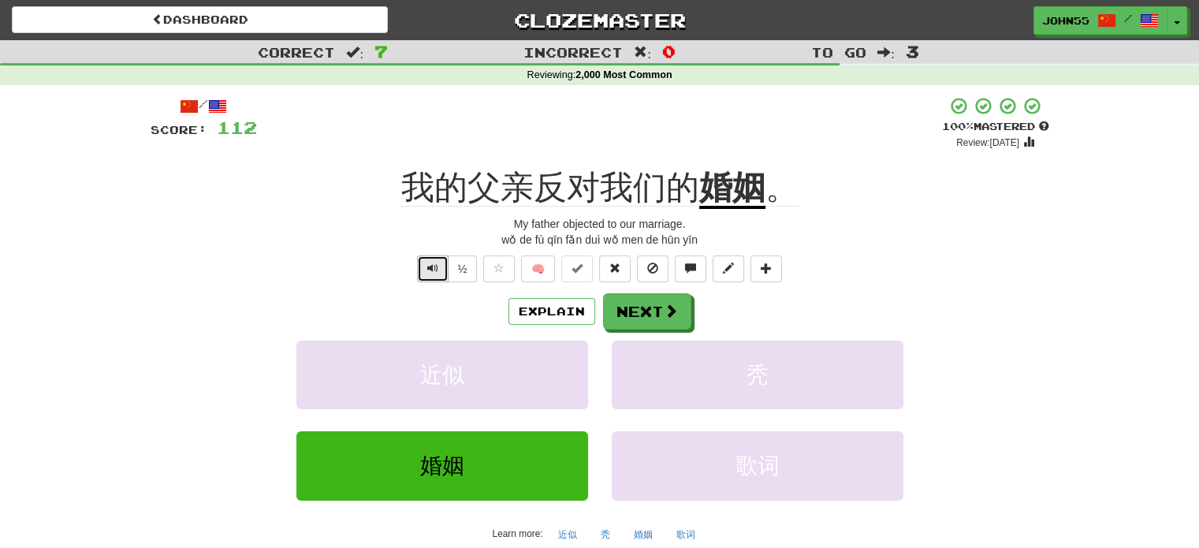
click at [431, 273] on span "Text-to-speech controls" at bounding box center [432, 268] width 11 height 11
click at [438, 274] on button "Text-to-speech controls" at bounding box center [433, 268] width 32 height 27
click at [653, 312] on button "Next" at bounding box center [648, 312] width 88 height 36
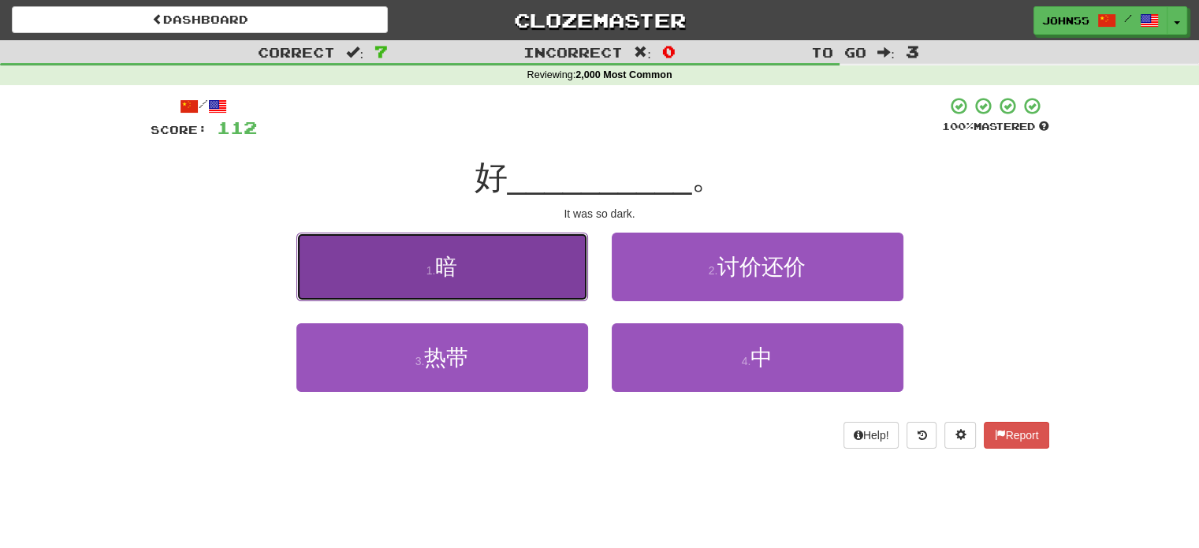
click at [536, 274] on button "1 . 暗" at bounding box center [442, 267] width 292 height 69
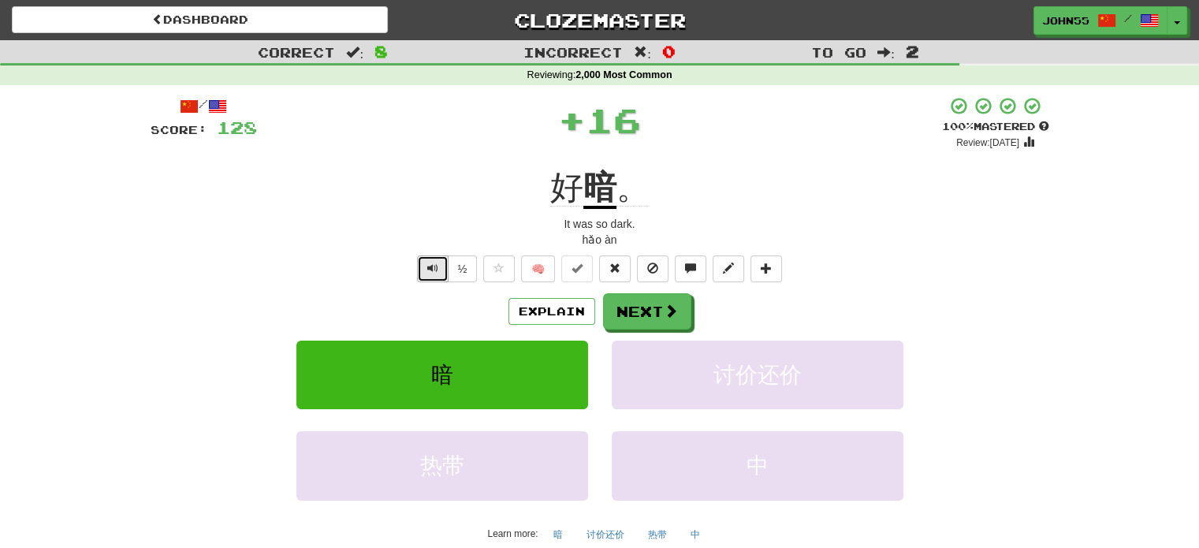
click at [423, 267] on button "Text-to-speech controls" at bounding box center [433, 268] width 32 height 27
click at [646, 307] on button "Next" at bounding box center [648, 312] width 88 height 36
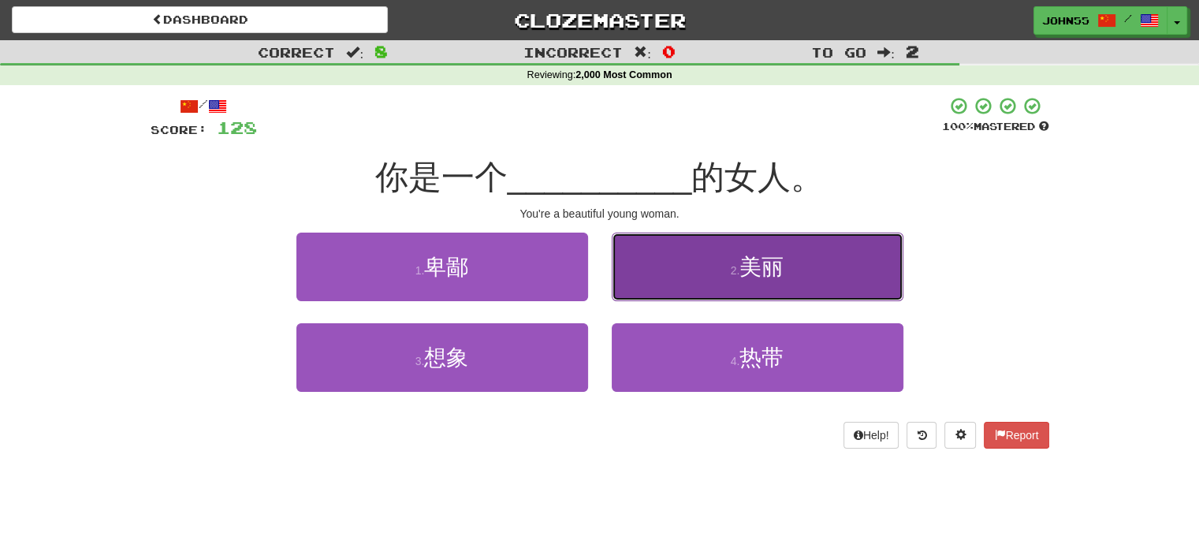
click at [778, 274] on span "美丽" at bounding box center [762, 267] width 44 height 24
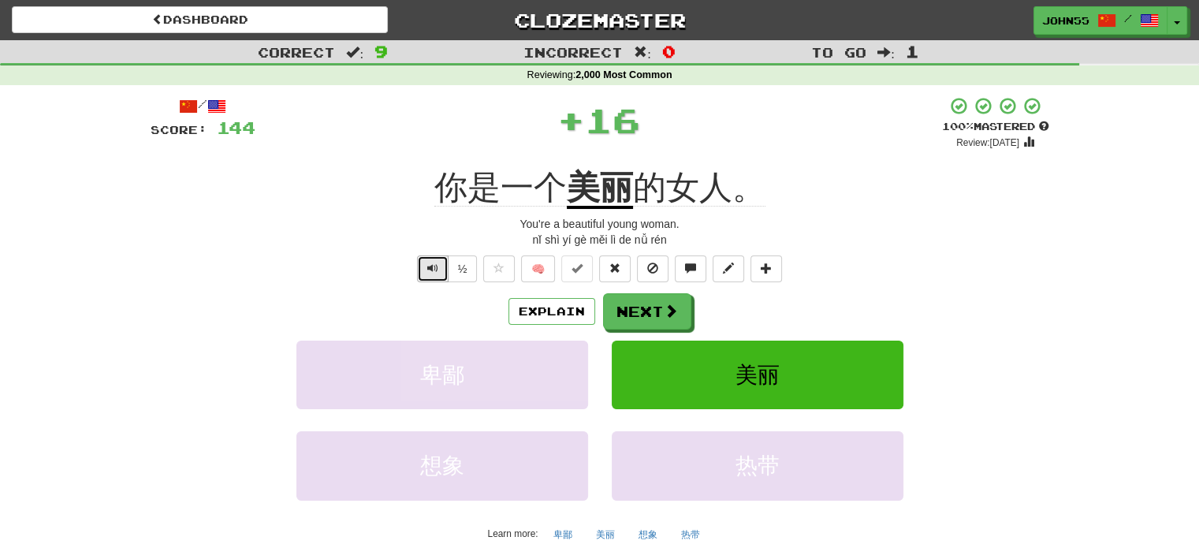
click at [438, 269] on span "Text-to-speech controls" at bounding box center [432, 268] width 11 height 11
click at [424, 274] on button "Text-to-speech controls" at bounding box center [433, 268] width 32 height 27
click at [649, 304] on button "Next" at bounding box center [648, 312] width 88 height 36
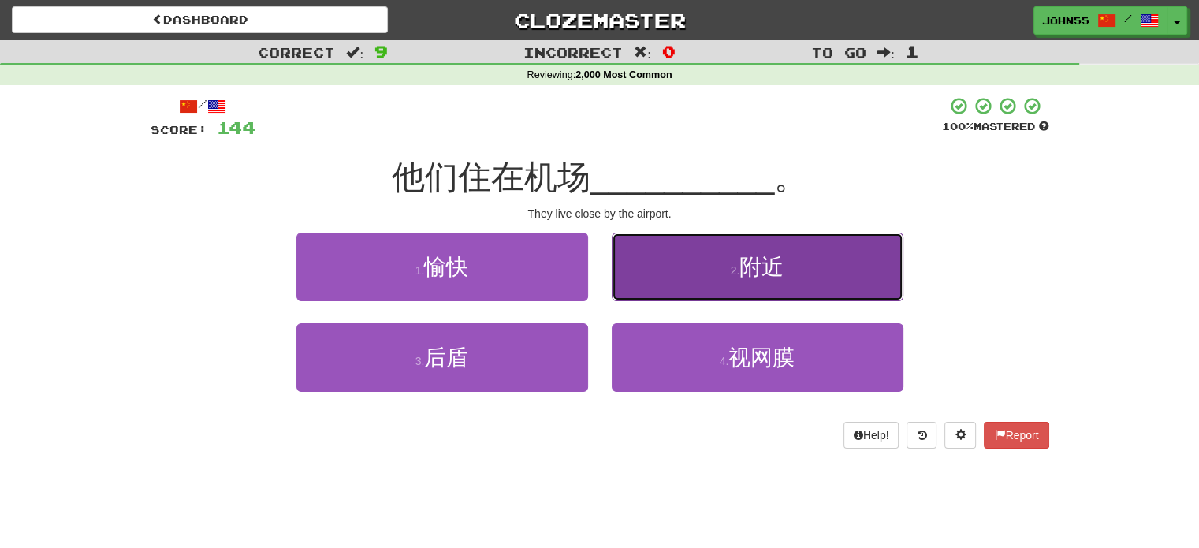
click at [796, 249] on button "2 . 附近" at bounding box center [758, 267] width 292 height 69
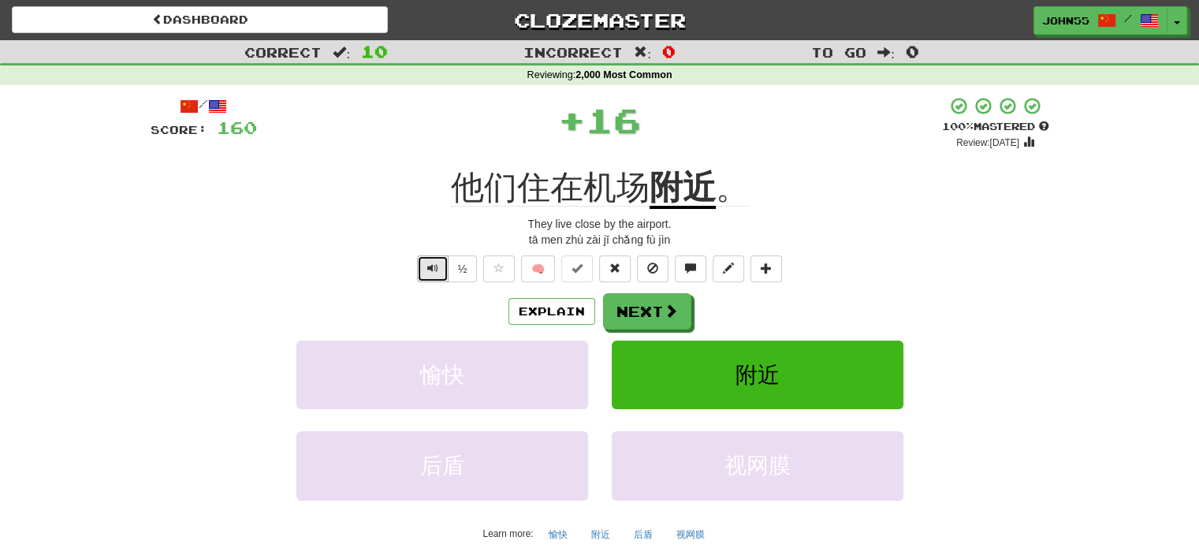
click at [431, 267] on span "Text-to-speech controls" at bounding box center [432, 268] width 11 height 11
click at [647, 307] on button "Next" at bounding box center [648, 312] width 88 height 36
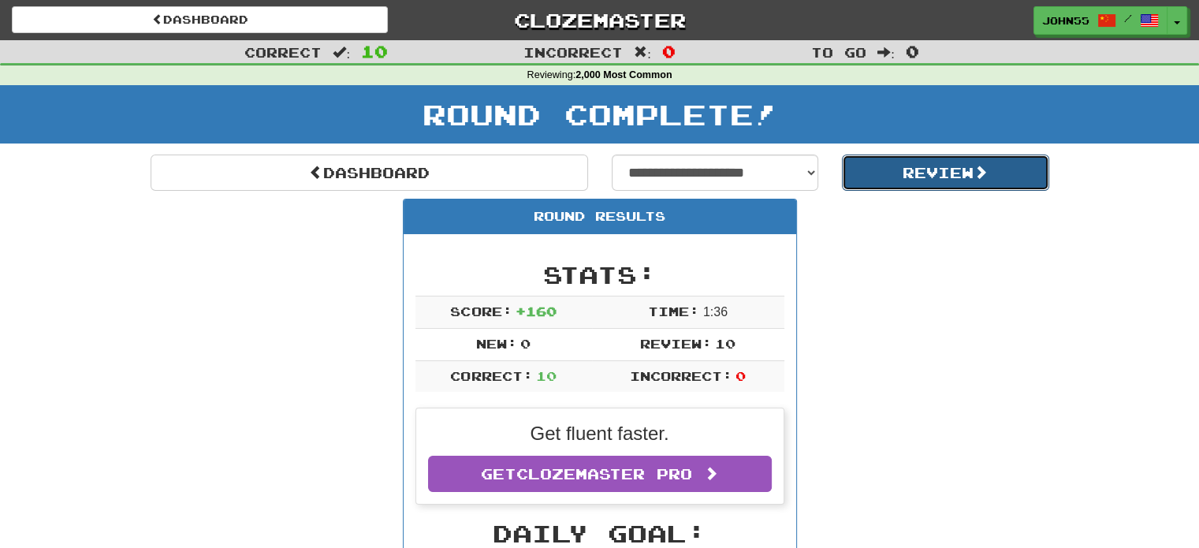
click at [941, 173] on button "Review" at bounding box center [945, 173] width 207 height 36
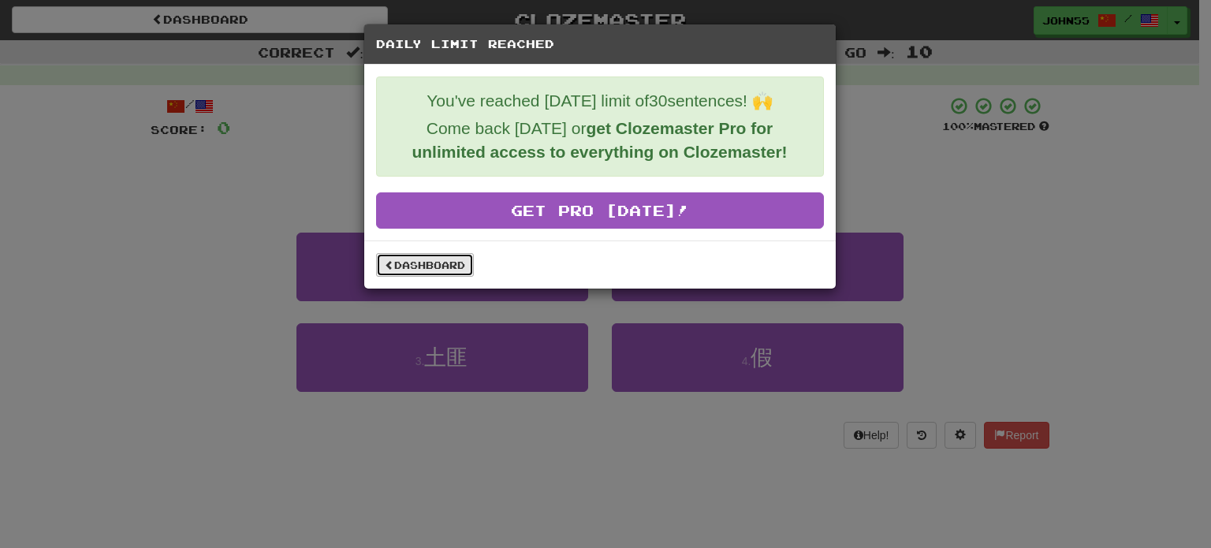
click at [425, 263] on link "Dashboard" at bounding box center [425, 265] width 98 height 24
